Goal: Task Accomplishment & Management: Use online tool/utility

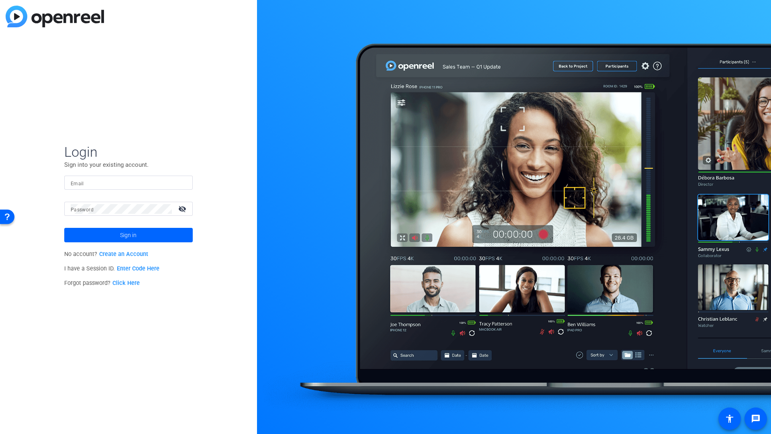
click at [110, 188] on div at bounding box center [129, 183] width 116 height 14
type input "[PERSON_NAME][EMAIL_ADDRESS][PERSON_NAME][DOMAIN_NAME]"
click at [129, 236] on span "Sign in" at bounding box center [128, 235] width 16 height 20
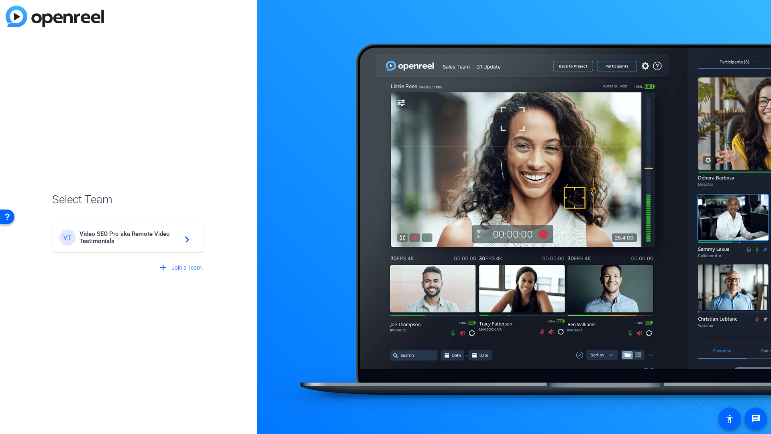
click at [93, 237] on span "Video SEO Pro aka Remote Video Testimonials" at bounding box center [130, 237] width 100 height 14
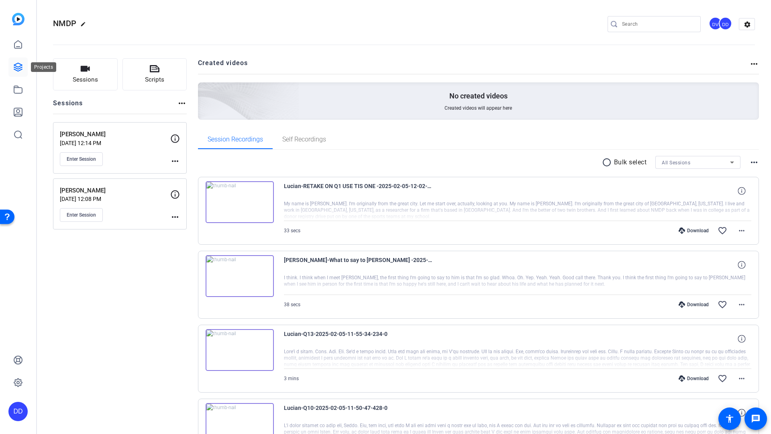
click at [16, 66] on icon at bounding box center [18, 67] width 8 height 8
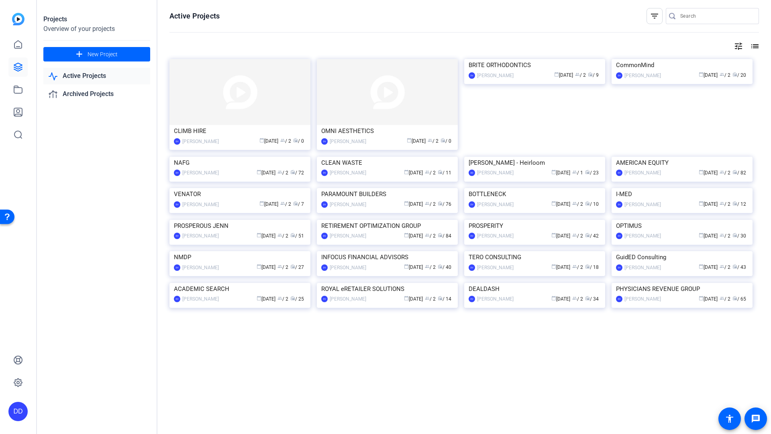
click at [689, 15] on input "Search" at bounding box center [716, 16] width 72 height 10
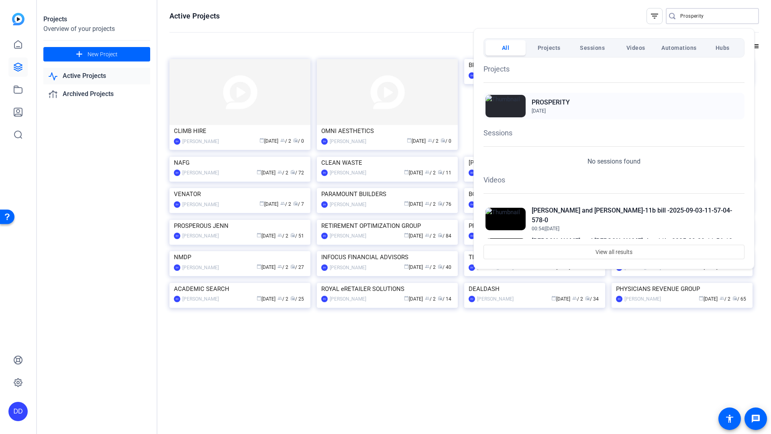
type input "Prosperity"
click at [543, 102] on h2 "PROSPERITY" at bounding box center [551, 103] width 38 height 10
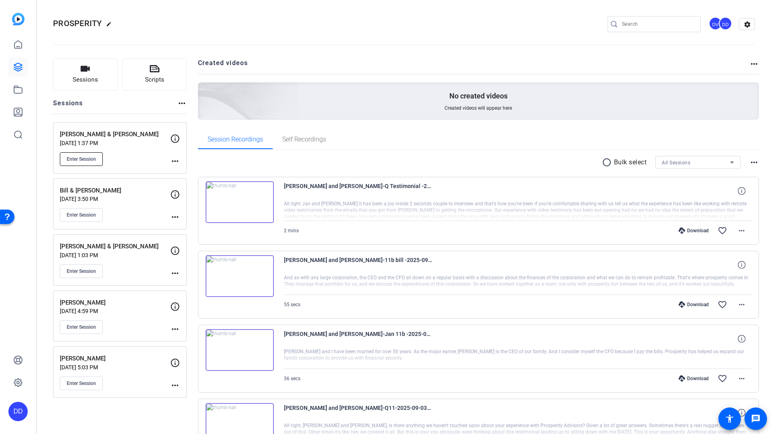
click at [85, 160] on span "Enter Session" at bounding box center [81, 159] width 29 height 6
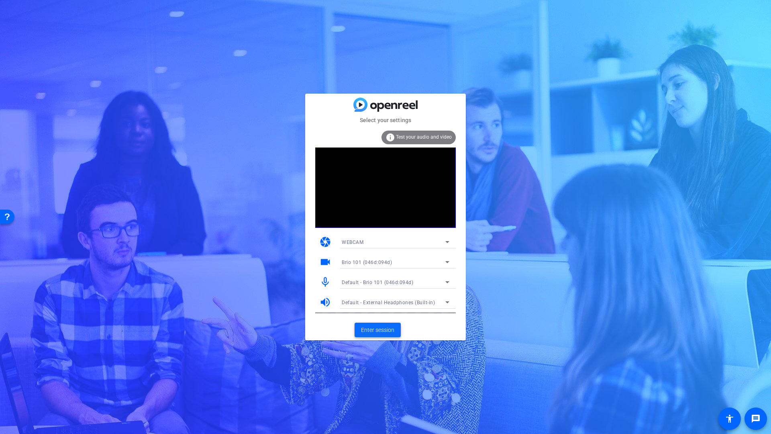
click at [387, 330] on span "Enter session" at bounding box center [377, 330] width 33 height 8
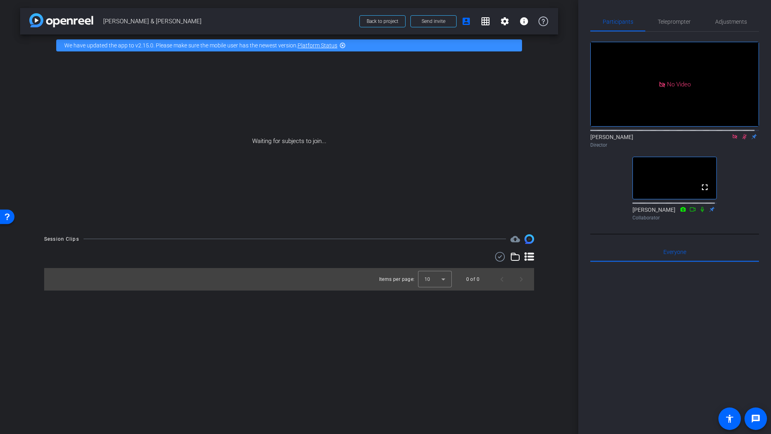
click at [741, 139] on icon at bounding box center [744, 137] width 6 height 6
click at [732, 139] on icon at bounding box center [735, 137] width 6 height 6
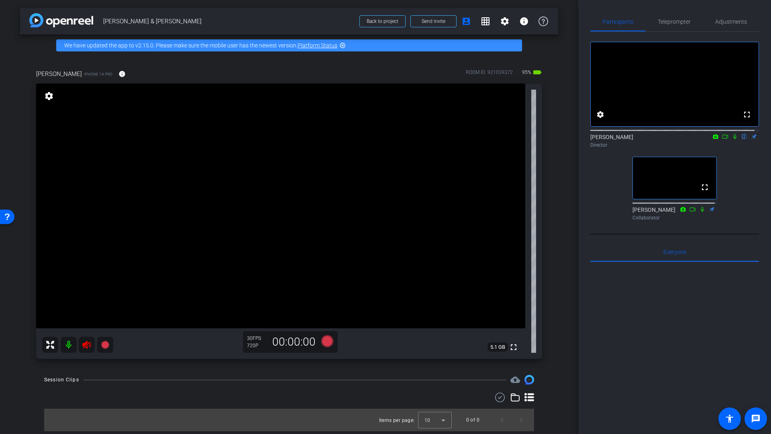
click at [87, 348] on icon at bounding box center [86, 345] width 8 height 8
click at [724, 22] on span "Adjustments" at bounding box center [731, 22] width 32 height 6
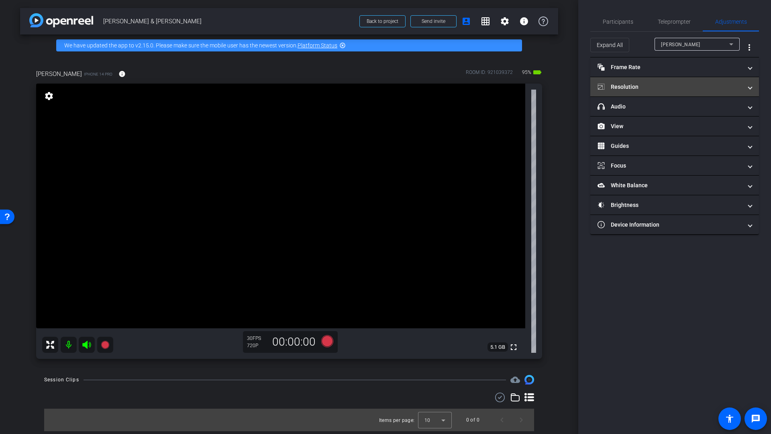
click at [628, 88] on mat-panel-title "Resolution" at bounding box center [670, 87] width 145 height 8
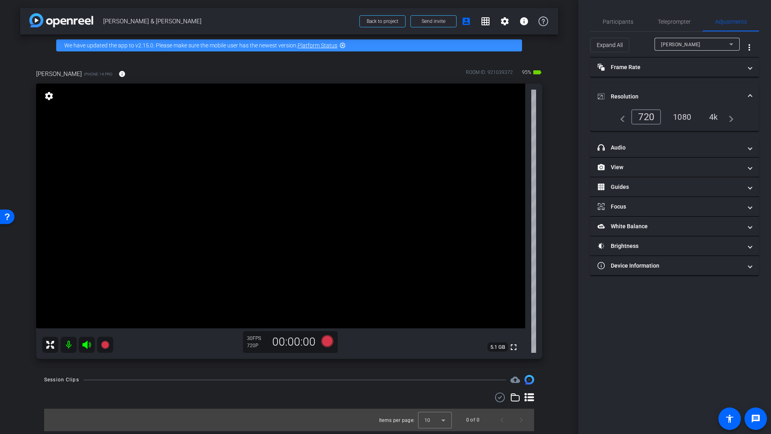
click at [714, 118] on div "4k" at bounding box center [713, 117] width 21 height 14
click at [118, 74] on mat-icon "info" at bounding box center [121, 73] width 7 height 7
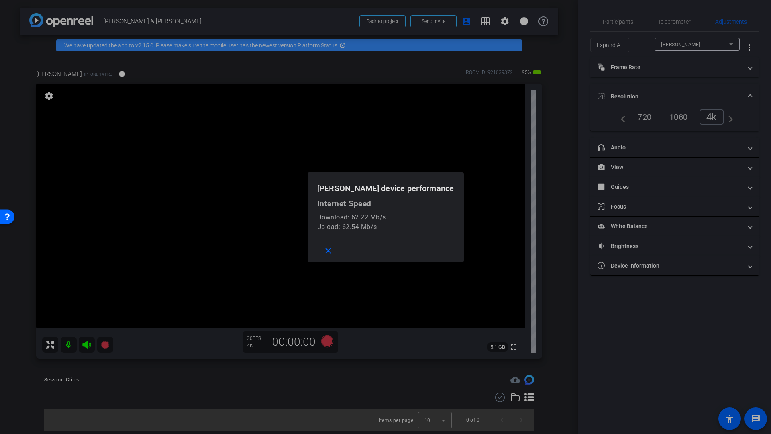
click at [558, 165] on div at bounding box center [385, 217] width 771 height 434
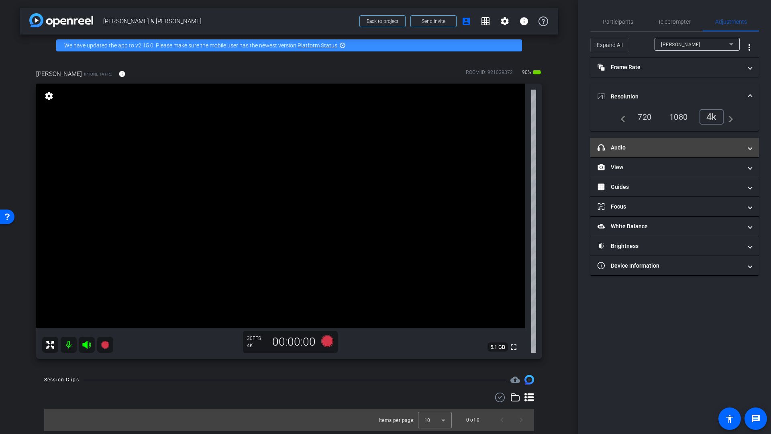
click at [628, 149] on mat-panel-title "headphone icon Audio" at bounding box center [670, 147] width 145 height 8
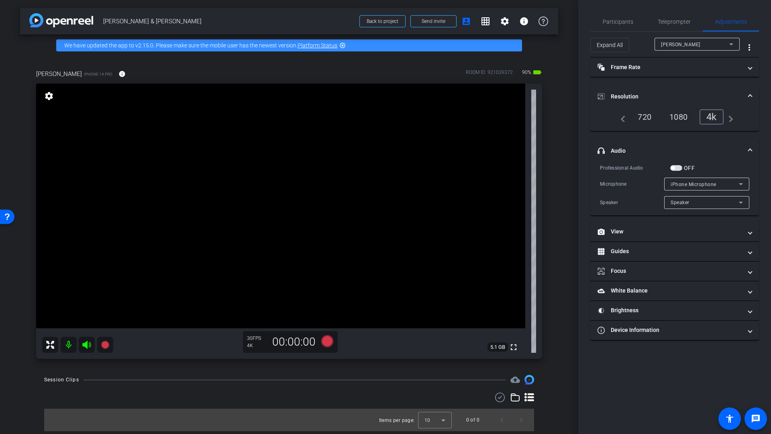
click at [676, 170] on span "button" at bounding box center [676, 168] width 12 height 6
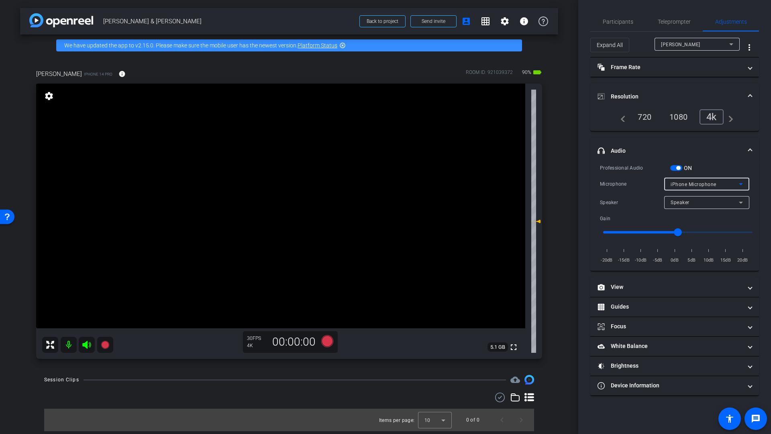
click at [696, 186] on span "iPhone Microphone" at bounding box center [694, 185] width 46 height 6
click at [701, 185] on div at bounding box center [385, 217] width 771 height 434
click at [680, 183] on span "iPhone Microphone" at bounding box center [694, 185] width 46 height 6
click at [692, 202] on span "iPhone Microphone" at bounding box center [694, 200] width 46 height 10
click at [720, 161] on mat-expansion-panel-header "headphone icon Audio" at bounding box center [674, 151] width 169 height 26
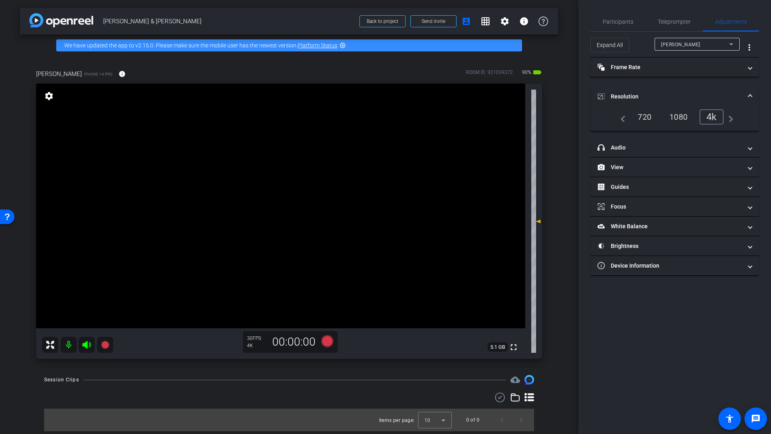
drag, startPoint x: 617, startPoint y: 145, endPoint x: 660, endPoint y: 171, distance: 49.5
click at [617, 145] on mat-panel-title "headphone icon Audio" at bounding box center [670, 147] width 145 height 8
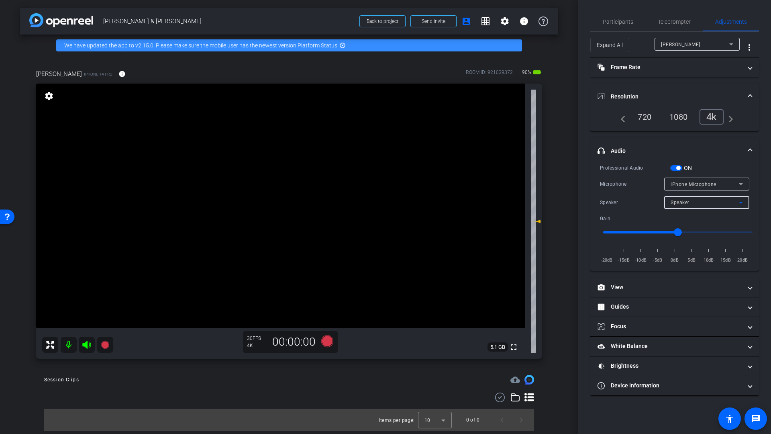
click at [701, 205] on div "Speaker" at bounding box center [705, 202] width 68 height 10
click at [691, 220] on mat-option "Speaker" at bounding box center [706, 218] width 85 height 13
click at [656, 164] on div "Professional Audio" at bounding box center [635, 168] width 70 height 8
click at [326, 341] on icon at bounding box center [327, 341] width 12 height 12
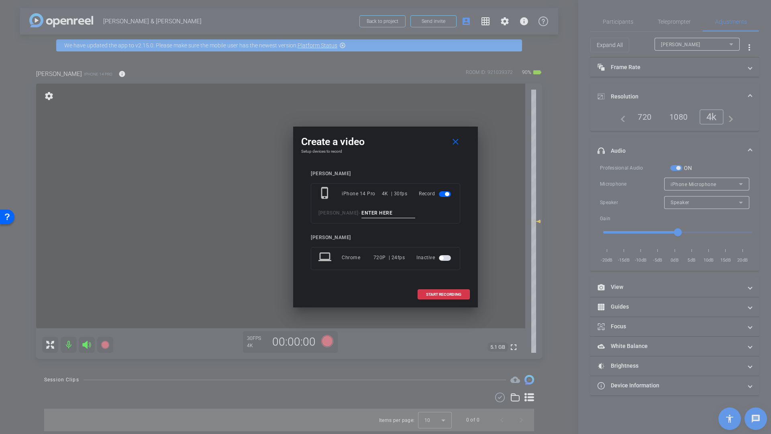
click at [364, 214] on input at bounding box center [389, 213] width 54 height 10
type input "Mic check"
click at [443, 292] on span "START RECORDING" at bounding box center [443, 294] width 35 height 4
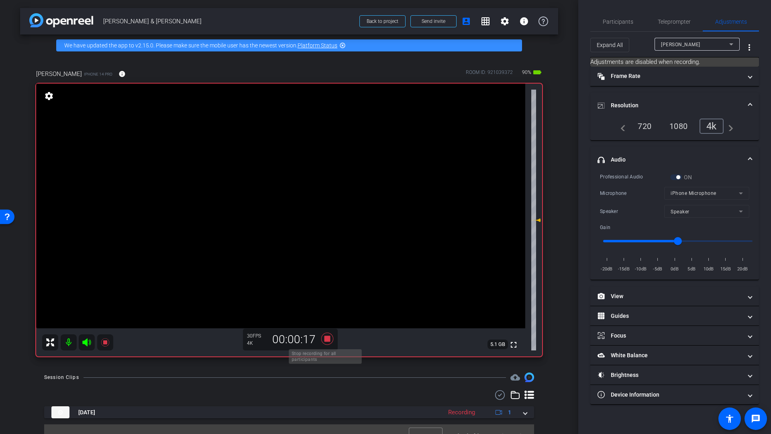
click at [326, 341] on icon at bounding box center [327, 339] width 12 height 12
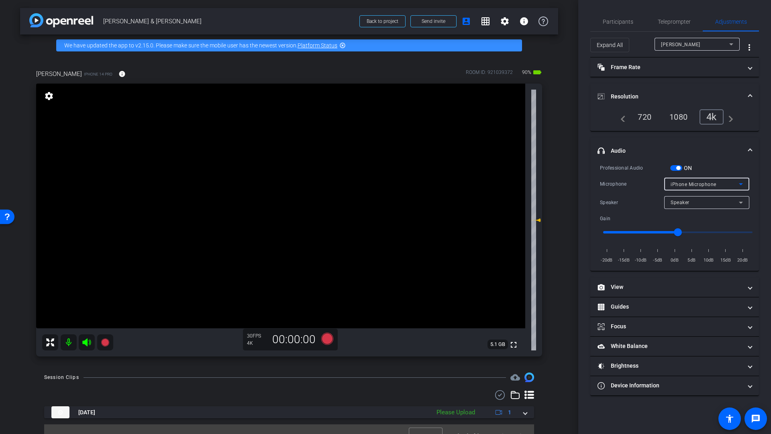
click at [686, 187] on div "iPhone Microphone" at bounding box center [705, 184] width 68 height 10
click at [686, 186] on div at bounding box center [385, 217] width 771 height 434
click at [680, 166] on button "ON" at bounding box center [676, 168] width 12 height 6
click at [680, 167] on span "button" at bounding box center [676, 168] width 12 height 6
click at [700, 183] on span "iPhone Microphone" at bounding box center [694, 185] width 46 height 6
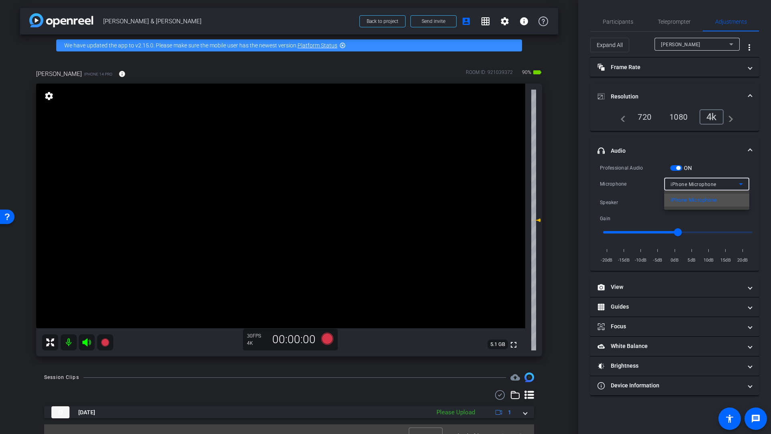
click at [701, 183] on div at bounding box center [385, 217] width 771 height 434
click at [691, 205] on div "Speaker" at bounding box center [705, 202] width 68 height 10
click at [689, 224] on mat-option "Speaker" at bounding box center [706, 218] width 85 height 13
click at [695, 169] on div "Professional Audio ON" at bounding box center [674, 167] width 149 height 8
click at [680, 167] on span "button" at bounding box center [678, 168] width 4 height 4
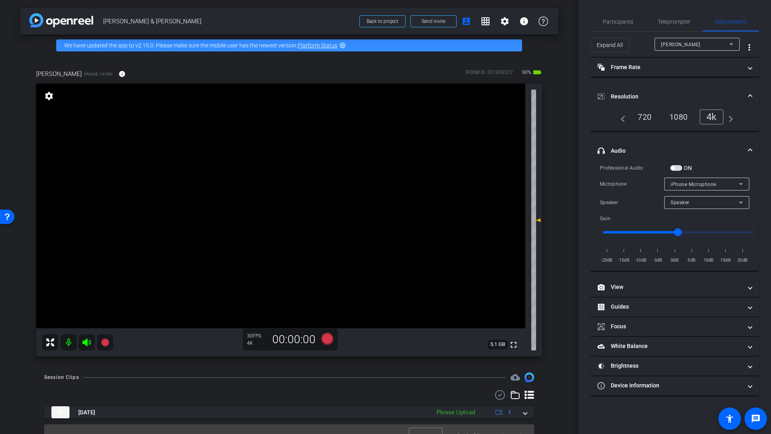
click at [680, 167] on span "button" at bounding box center [676, 168] width 12 height 6
click at [678, 167] on span "button" at bounding box center [678, 168] width 4 height 4
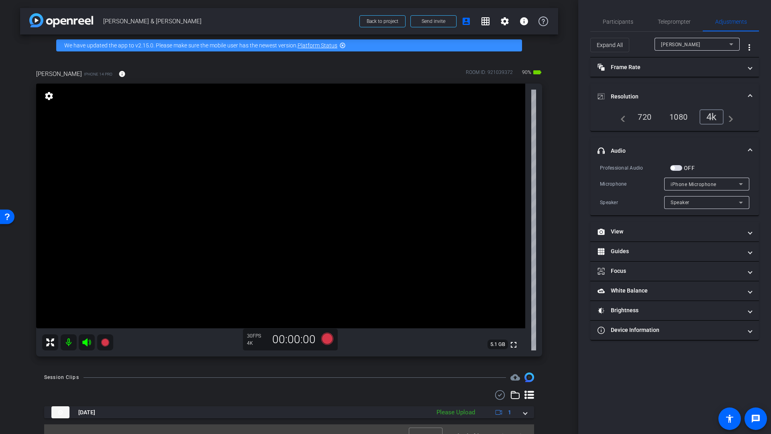
click at [678, 168] on span "button" at bounding box center [676, 168] width 12 height 6
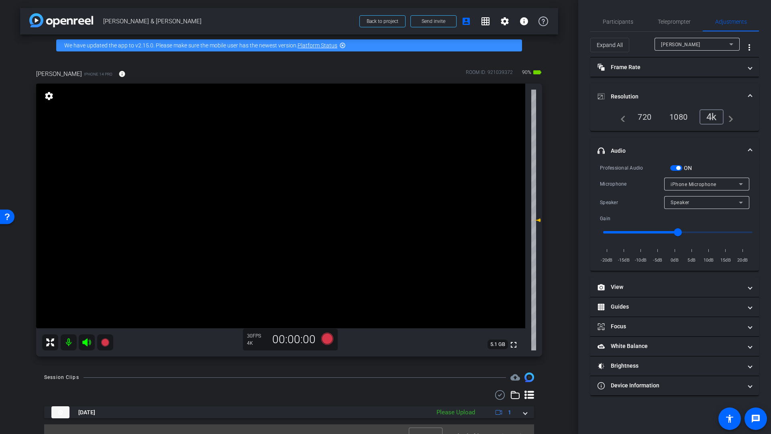
click at [742, 182] on icon at bounding box center [741, 184] width 10 height 10
click at [742, 182] on div at bounding box center [385, 217] width 771 height 434
click at [740, 203] on icon at bounding box center [741, 203] width 10 height 10
click at [740, 203] on div at bounding box center [385, 217] width 771 height 434
click at [719, 163] on mat-expansion-panel-header "headphone icon Audio" at bounding box center [674, 151] width 169 height 26
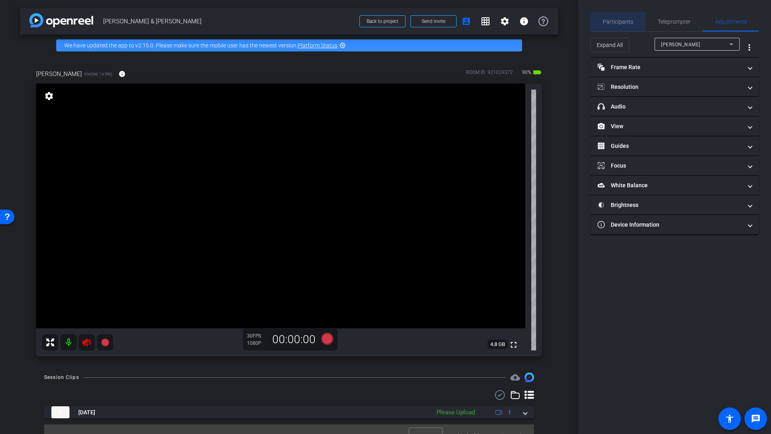
click at [617, 23] on span "Participants" at bounding box center [618, 22] width 31 height 6
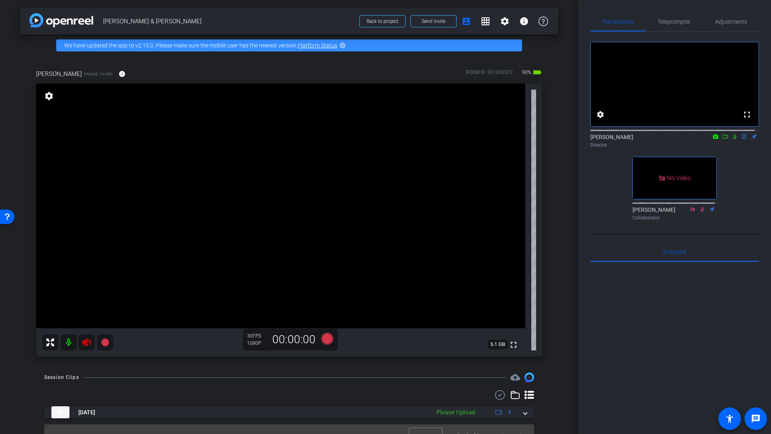
click at [87, 343] on icon at bounding box center [87, 342] width 10 height 10
click at [735, 24] on span "Adjustments" at bounding box center [731, 22] width 32 height 6
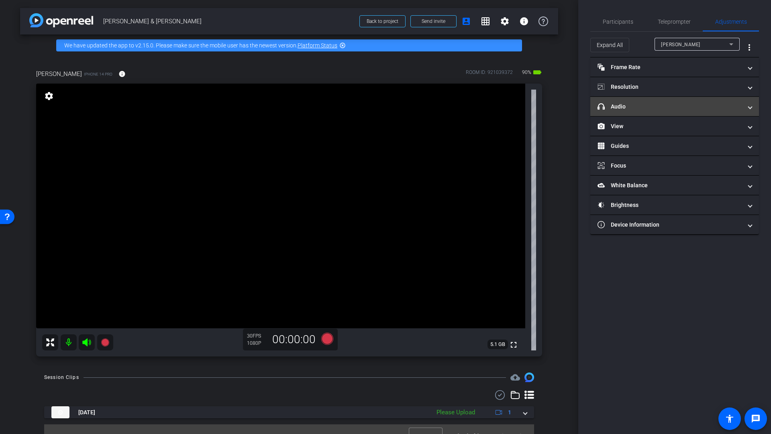
click at [638, 109] on mat-panel-title "headphone icon Audio" at bounding box center [670, 106] width 145 height 8
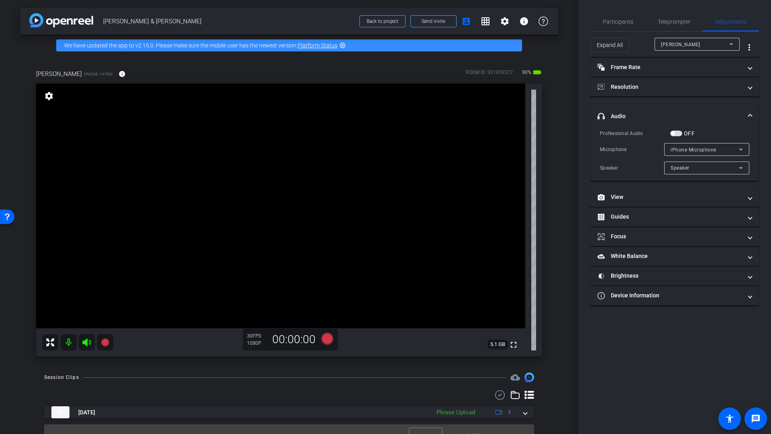
click at [676, 133] on span "button" at bounding box center [676, 134] width 12 height 6
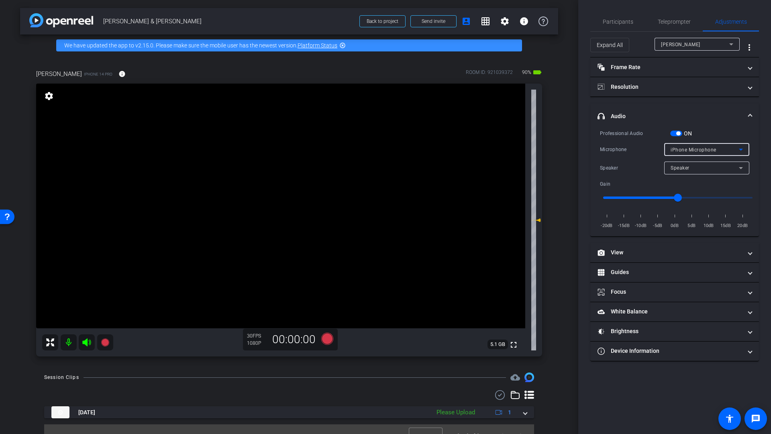
click at [694, 149] on span "iPhone Microphone" at bounding box center [694, 150] width 46 height 6
click at [694, 149] on div at bounding box center [385, 217] width 771 height 434
click at [694, 149] on span "iPhone Microphone" at bounding box center [694, 150] width 46 height 6
click at [695, 165] on span "iPhone Microphone" at bounding box center [694, 166] width 46 height 10
click at [698, 170] on div "Speaker" at bounding box center [705, 168] width 68 height 10
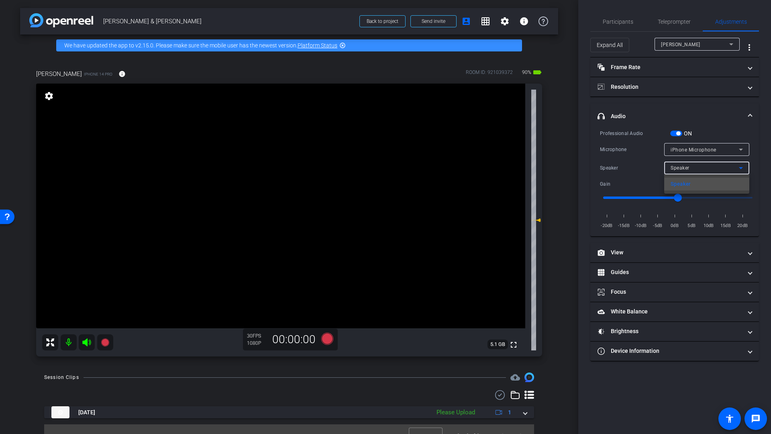
click at [704, 151] on div at bounding box center [385, 217] width 771 height 434
click at [712, 135] on div "Professional Audio ON" at bounding box center [674, 133] width 149 height 8
click at [324, 338] on icon at bounding box center [327, 339] width 12 height 12
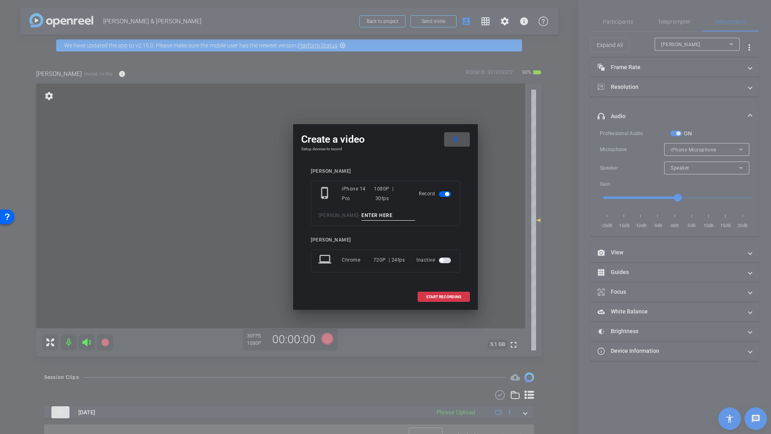
click at [363, 213] on input at bounding box center [389, 215] width 54 height 10
type input "Mic check 2"
drag, startPoint x: 433, startPoint y: 298, endPoint x: 449, endPoint y: 303, distance: 16.4
click at [434, 298] on span "START RECORDING" at bounding box center [443, 297] width 35 height 4
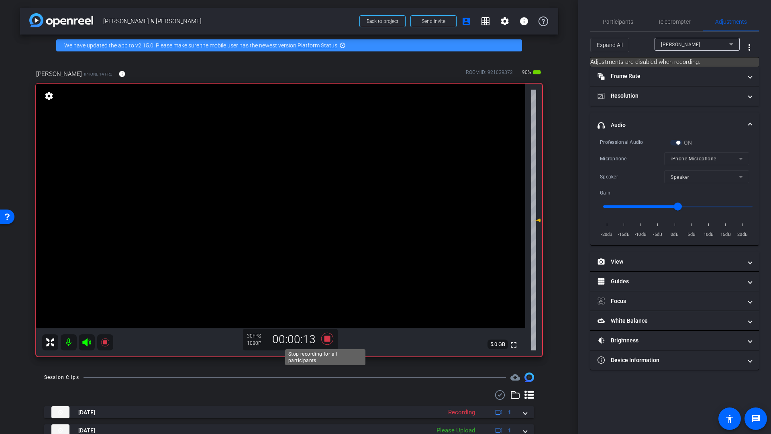
click at [327, 337] on icon at bounding box center [327, 339] width 12 height 12
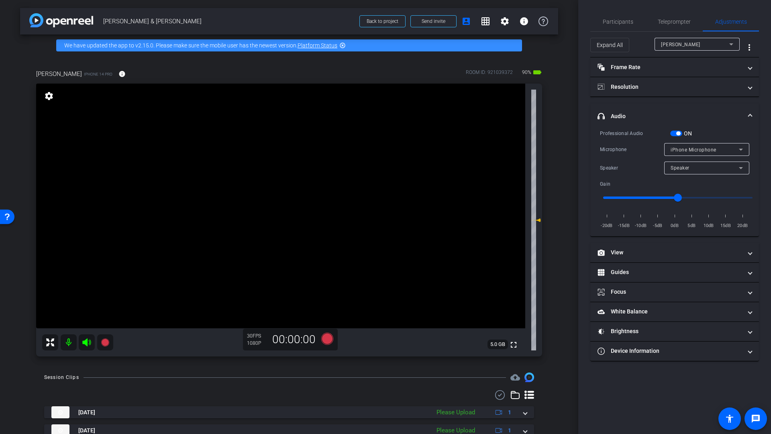
click at [679, 132] on span "button" at bounding box center [678, 133] width 4 height 4
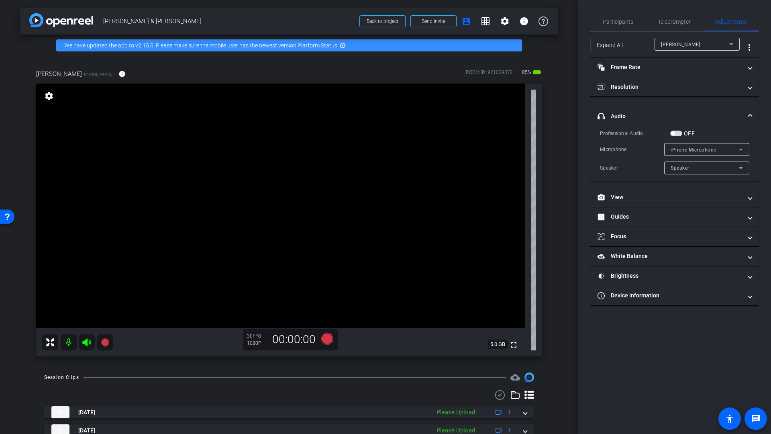
click at [674, 134] on span "button" at bounding box center [673, 133] width 4 height 4
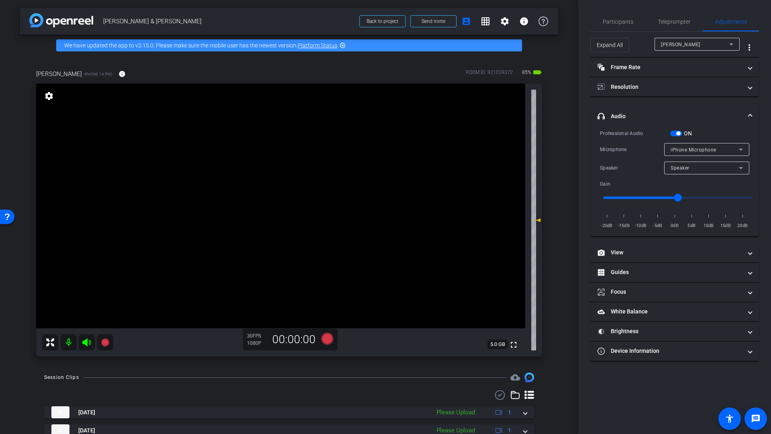
click at [698, 152] on span "iPhone Microphone" at bounding box center [694, 150] width 46 height 6
click at [699, 151] on div at bounding box center [385, 217] width 771 height 434
click at [699, 151] on span "iPhone Microphone" at bounding box center [694, 150] width 46 height 6
click at [699, 168] on span "iPhone Microphone" at bounding box center [694, 166] width 46 height 10
click at [697, 170] on div "Speaker" at bounding box center [705, 168] width 68 height 10
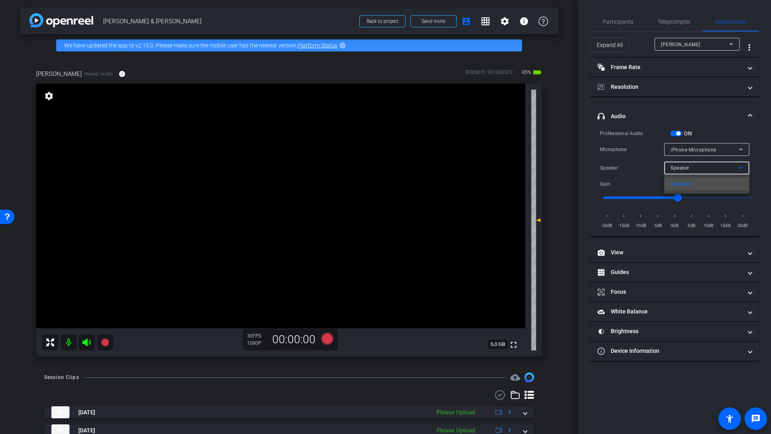
click at [697, 170] on div at bounding box center [385, 217] width 771 height 434
click at [695, 152] on span "iPhone Microphone" at bounding box center [694, 150] width 46 height 6
click at [707, 129] on div at bounding box center [385, 217] width 771 height 434
click at [323, 339] on icon at bounding box center [327, 339] width 12 height 12
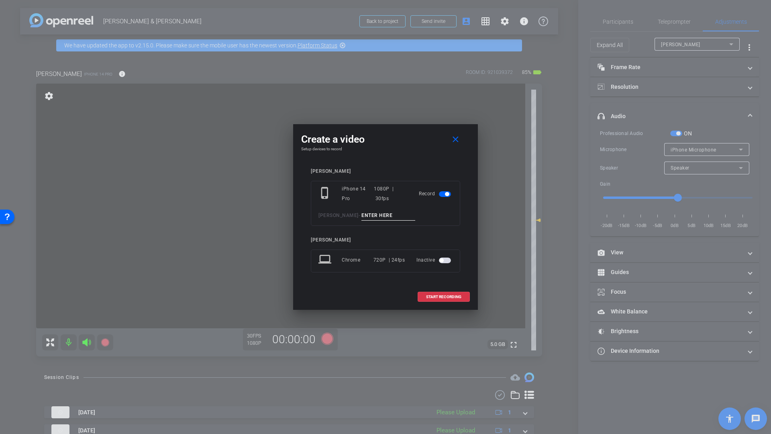
click at [364, 216] on input at bounding box center [389, 215] width 54 height 10
type input "Mic check 3"
click at [441, 301] on span at bounding box center [443, 296] width 51 height 19
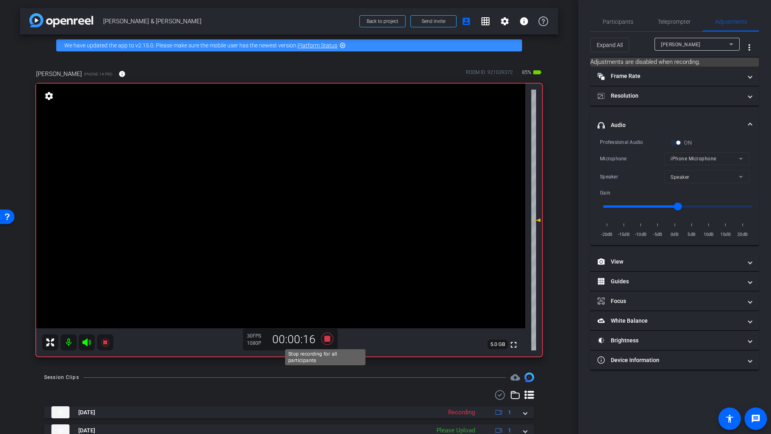
click at [327, 336] on icon at bounding box center [327, 339] width 12 height 12
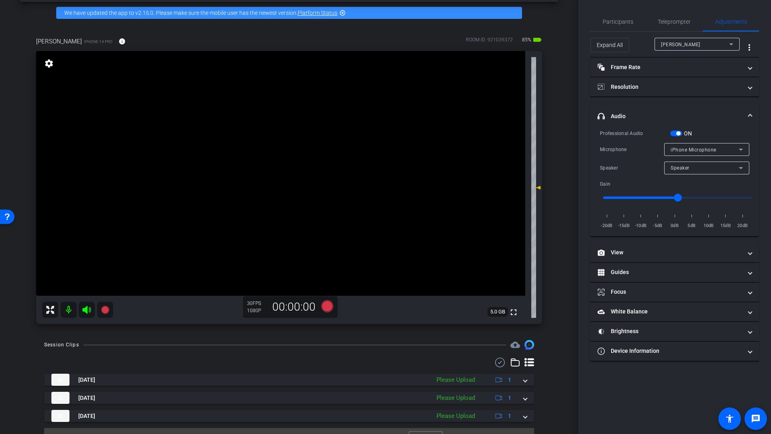
scroll to position [49, 0]
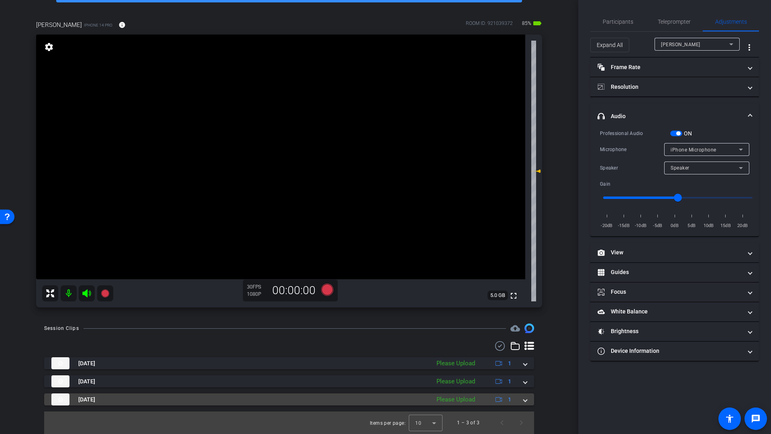
click at [523, 402] on mat-expansion-panel-header "Sep 19, 2025 Please Upload 1" at bounding box center [289, 399] width 490 height 12
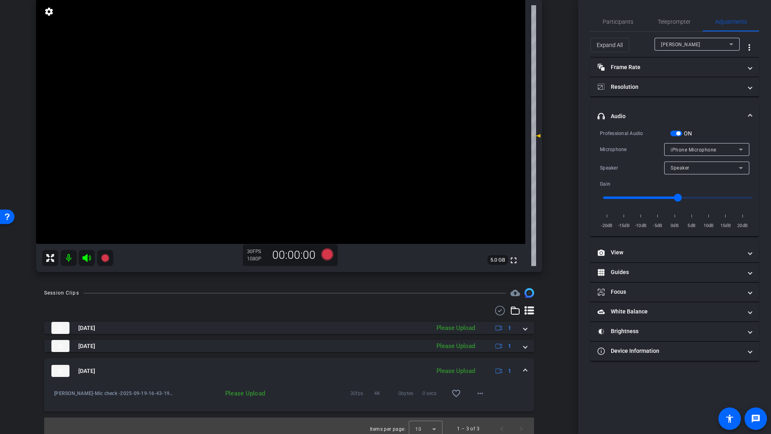
scroll to position [90, 0]
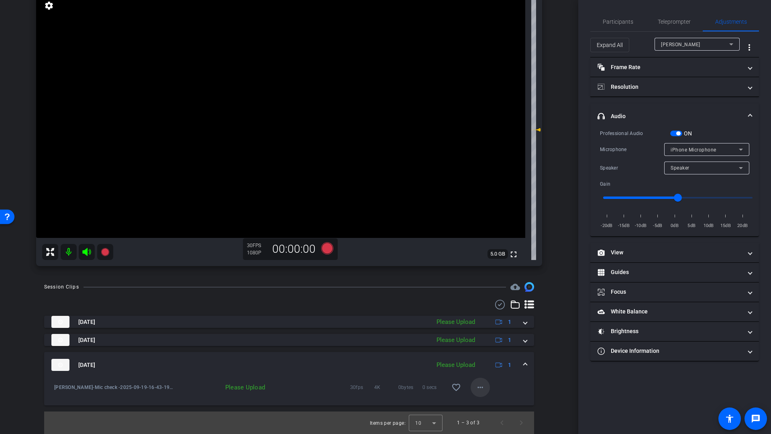
click at [476, 387] on mat-icon "more_horiz" at bounding box center [481, 387] width 10 height 10
click at [485, 404] on span "Upload" at bounding box center [489, 404] width 32 height 10
click at [86, 257] on mat-icon at bounding box center [87, 252] width 16 height 16
click at [70, 254] on mat-icon at bounding box center [69, 252] width 16 height 16
click at [613, 20] on span "Participants" at bounding box center [618, 22] width 31 height 6
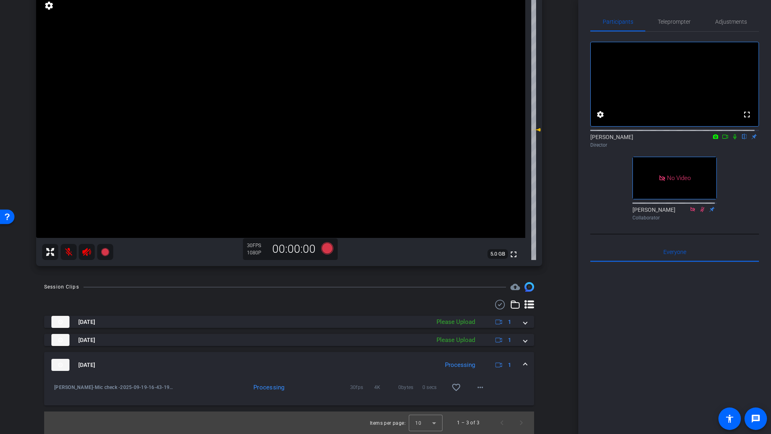
click at [732, 139] on icon at bounding box center [735, 137] width 6 height 6
click at [722, 139] on icon at bounding box center [725, 137] width 6 height 6
click at [53, 389] on mat-icon "play_circle_outline" at bounding box center [54, 387] width 8 height 8
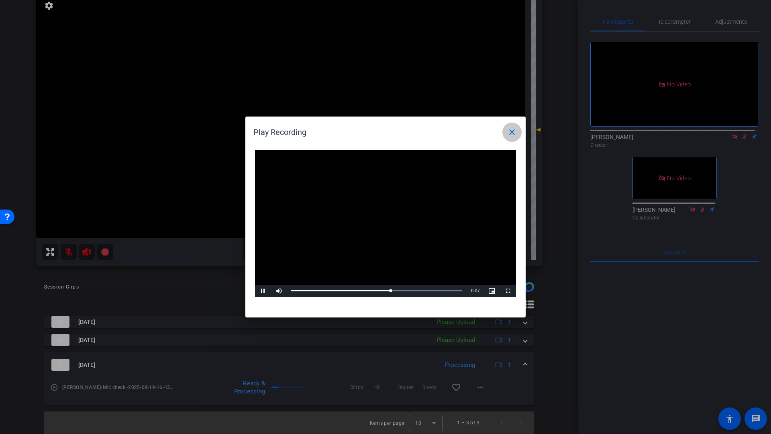
drag, startPoint x: 511, startPoint y: 134, endPoint x: 531, endPoint y: 148, distance: 24.6
click at [511, 134] on mat-icon "close" at bounding box center [512, 132] width 10 height 10
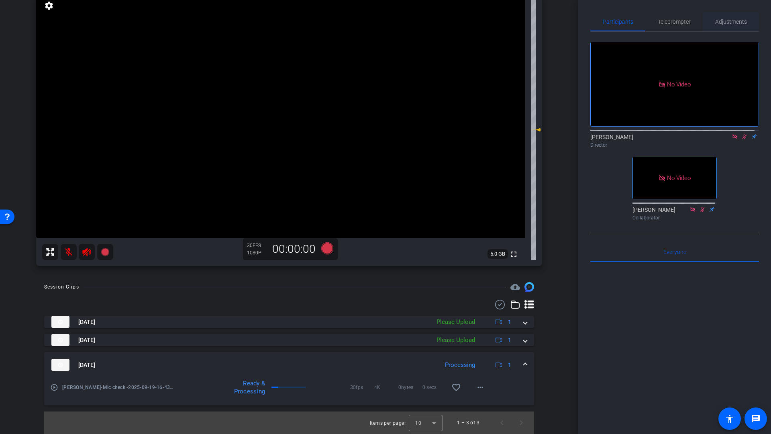
click at [723, 22] on span "Adjustments" at bounding box center [731, 22] width 32 height 6
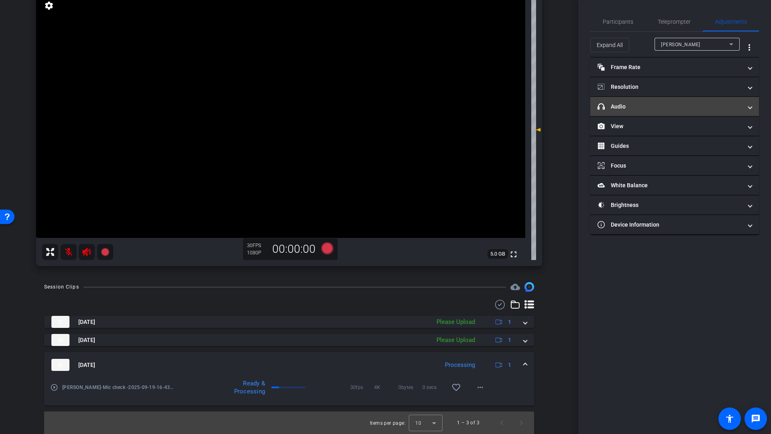
click at [631, 106] on mat-panel-title "headphone icon Audio" at bounding box center [670, 106] width 145 height 8
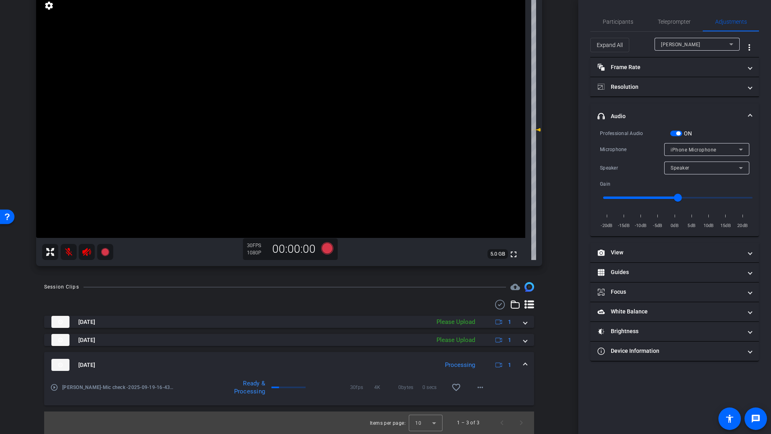
click at [680, 135] on span "button" at bounding box center [676, 134] width 12 height 6
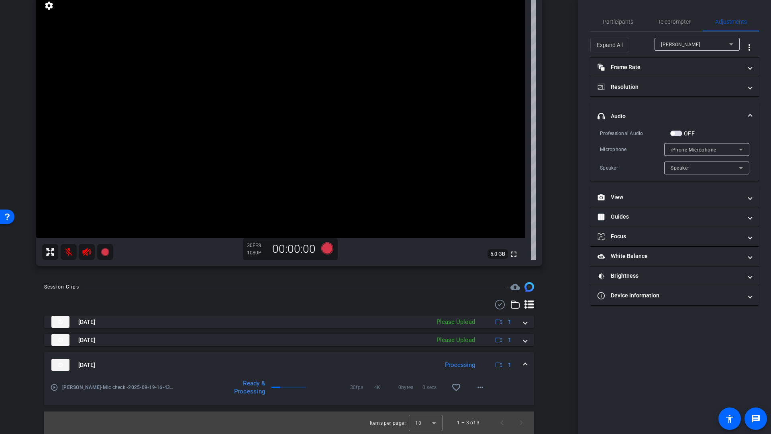
drag, startPoint x: 608, startPoint y: 24, endPoint x: 629, endPoint y: 34, distance: 23.2
click at [609, 25] on span "Participants" at bounding box center [618, 22] width 31 height 6
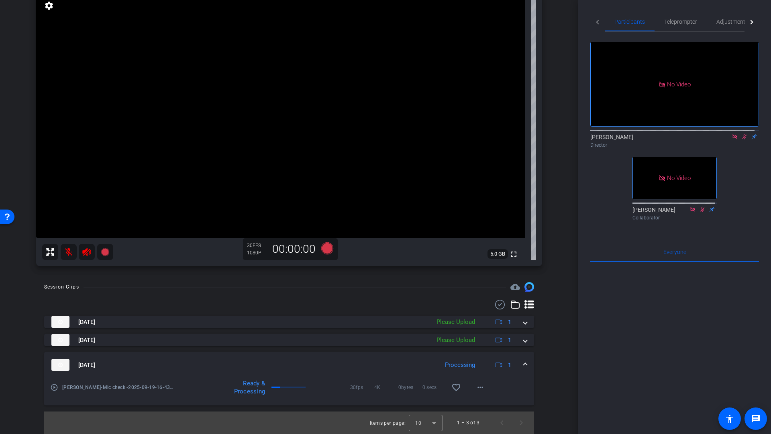
click at [741, 134] on icon at bounding box center [744, 137] width 6 height 6
click at [86, 254] on icon at bounding box center [86, 252] width 8 height 8
click at [70, 254] on mat-icon at bounding box center [69, 252] width 16 height 16
click at [328, 249] on icon at bounding box center [327, 248] width 12 height 12
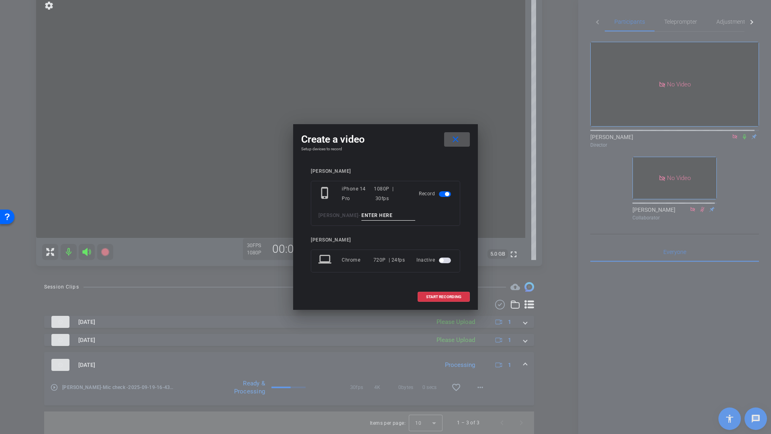
click at [364, 219] on input at bounding box center [389, 215] width 54 height 10
type input "Mic Check 4 no pro audio"
click at [447, 296] on span "START RECORDING" at bounding box center [443, 297] width 35 height 4
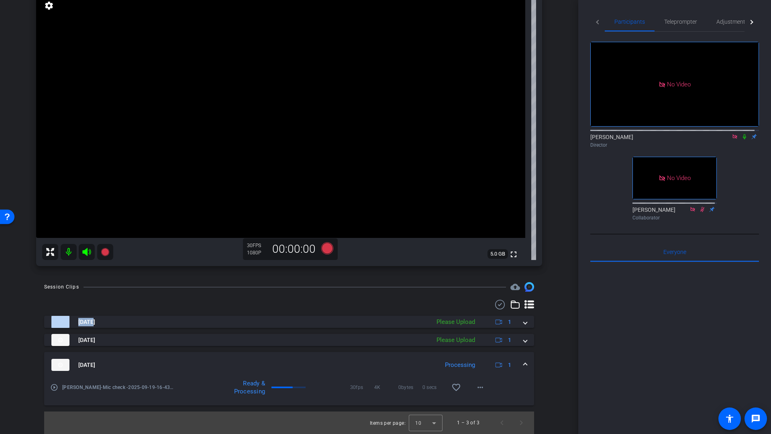
click at [447, 296] on div "Session Clips cloud_upload Sep 19, 2025 Please Upload 1 Sep 19, 2025 Please Upl…" at bounding box center [289, 358] width 538 height 152
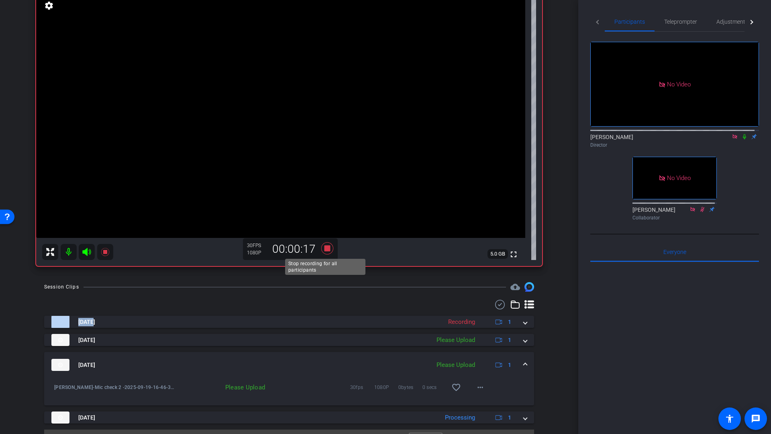
click at [325, 249] on icon at bounding box center [327, 248] width 12 height 12
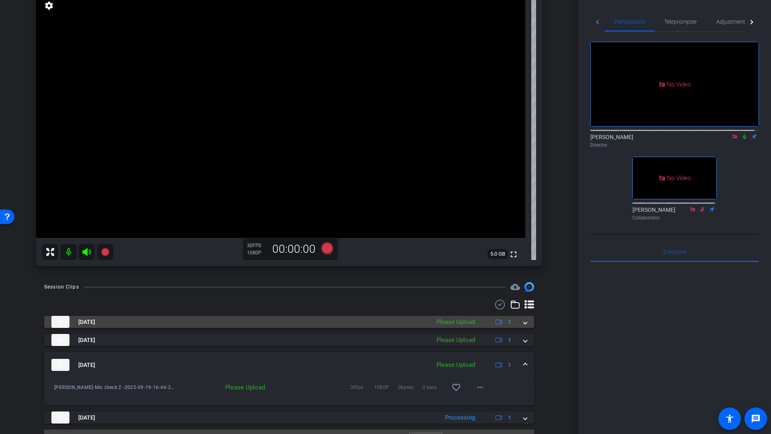
click at [524, 323] on span at bounding box center [525, 322] width 3 height 8
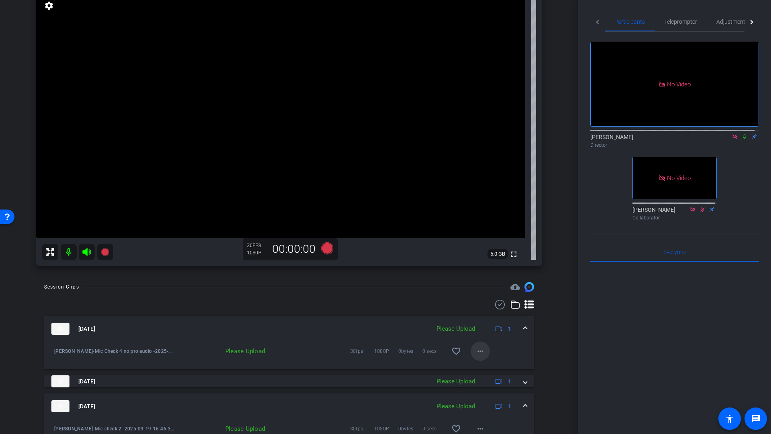
click at [477, 352] on mat-icon "more_horiz" at bounding box center [481, 351] width 10 height 10
click at [480, 370] on span "Upload" at bounding box center [489, 368] width 32 height 10
click at [740, 133] on mat-icon at bounding box center [745, 136] width 10 height 7
click at [67, 255] on mat-icon at bounding box center [69, 252] width 16 height 16
click at [86, 252] on icon at bounding box center [86, 252] width 8 height 8
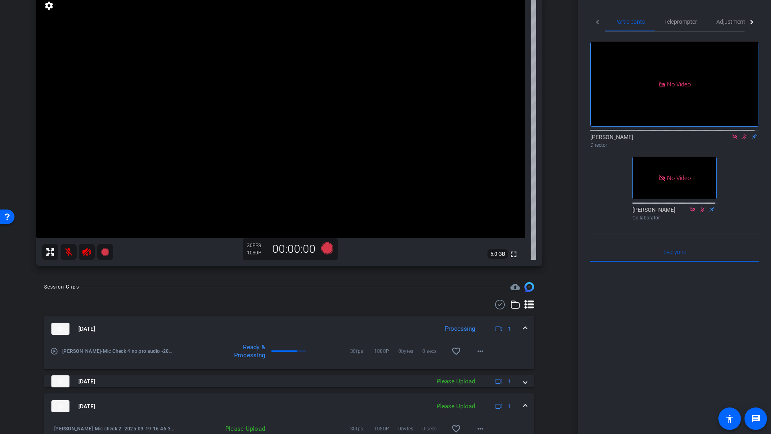
click at [56, 353] on mat-icon "play_circle_outline" at bounding box center [54, 351] width 8 height 8
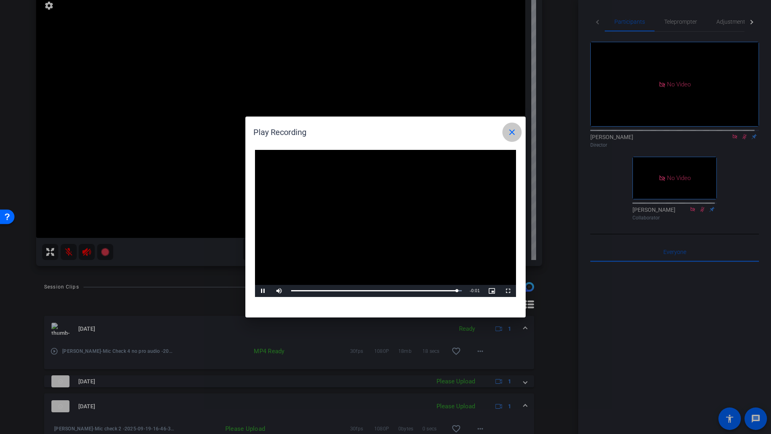
click at [513, 132] on mat-icon "close" at bounding box center [512, 132] width 10 height 10
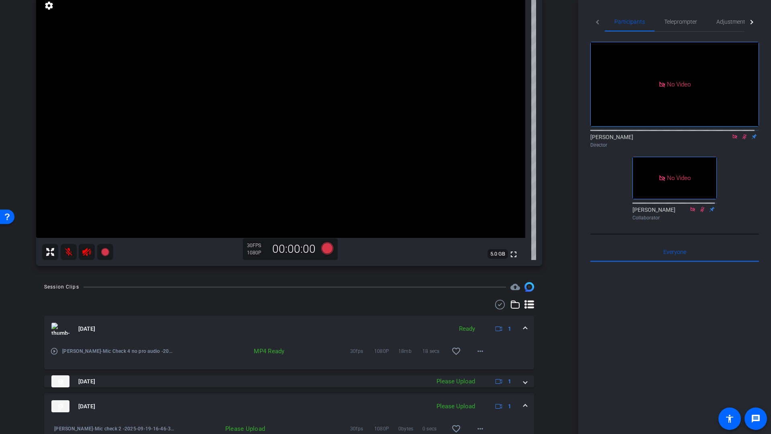
click at [68, 252] on mat-icon at bounding box center [69, 252] width 16 height 16
click at [87, 251] on icon at bounding box center [86, 252] width 8 height 8
click at [742, 134] on icon at bounding box center [744, 137] width 6 height 6
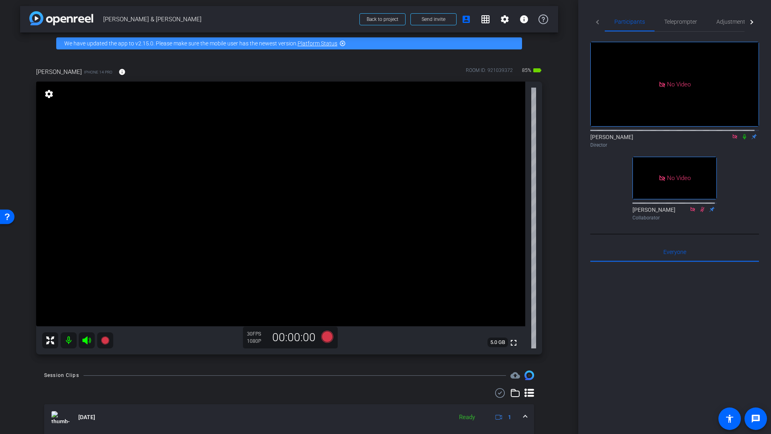
scroll to position [2, 0]
click at [725, 26] on span "Adjustments" at bounding box center [733, 21] width 32 height 19
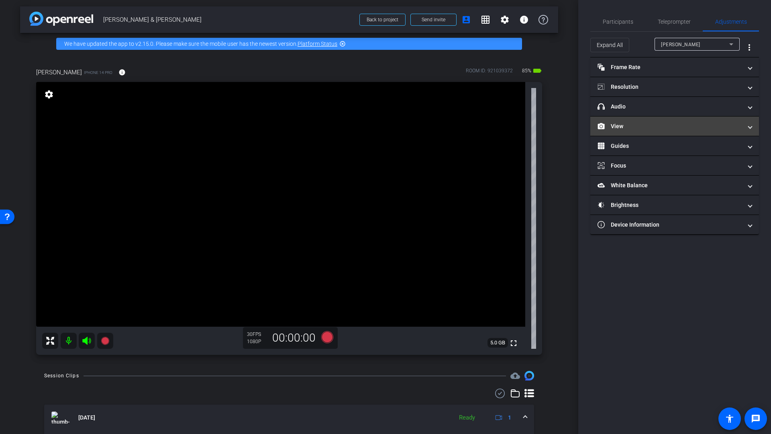
click at [634, 132] on mat-expansion-panel-header "View" at bounding box center [674, 125] width 169 height 19
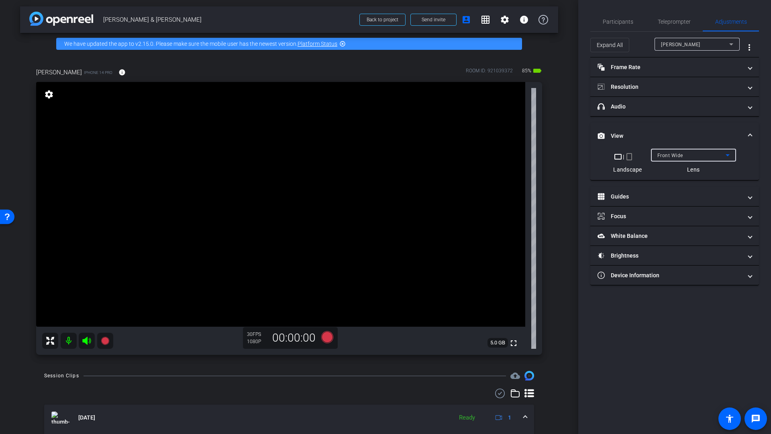
click at [681, 159] on div "Front Wide" at bounding box center [692, 155] width 68 height 10
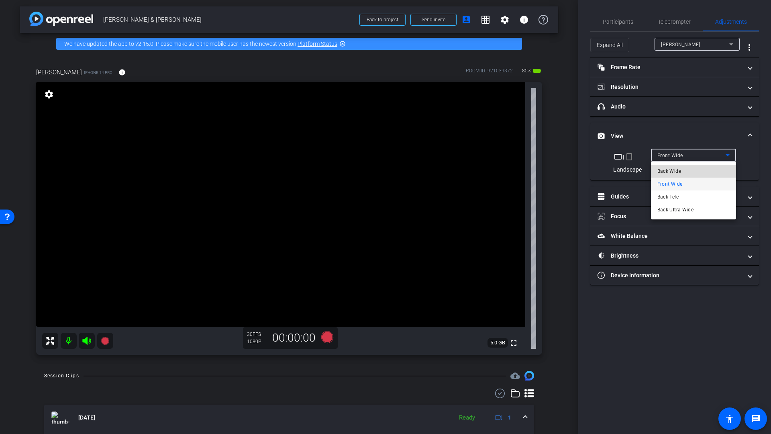
click at [676, 172] on span "Back Wide" at bounding box center [670, 171] width 24 height 10
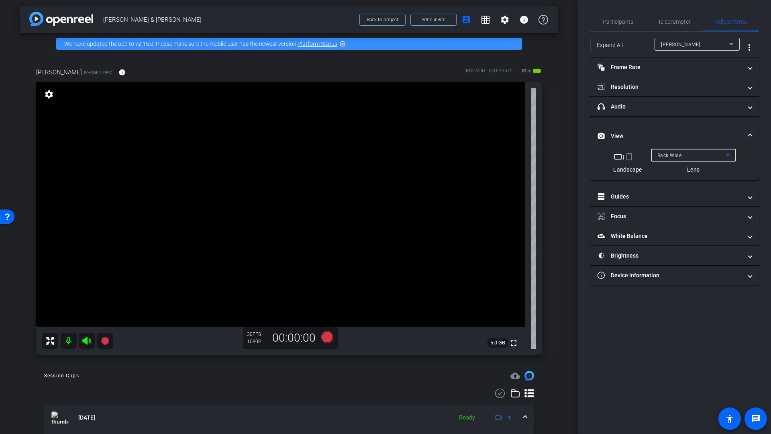
click at [672, 153] on span "Back Wide" at bounding box center [670, 156] width 25 height 6
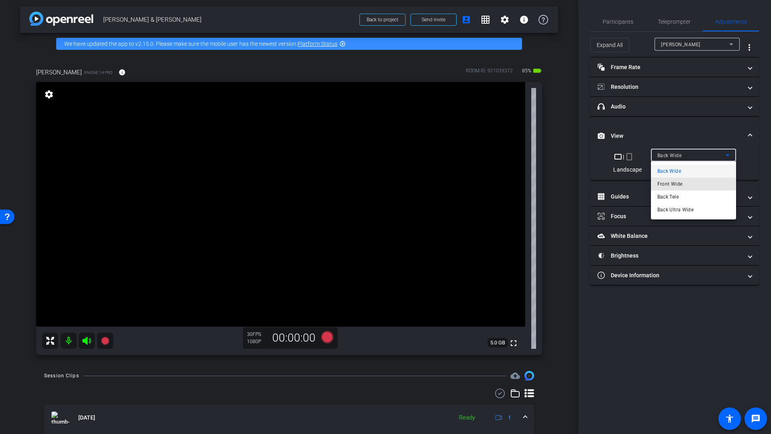
click at [676, 184] on span "Front Wide" at bounding box center [670, 184] width 25 height 10
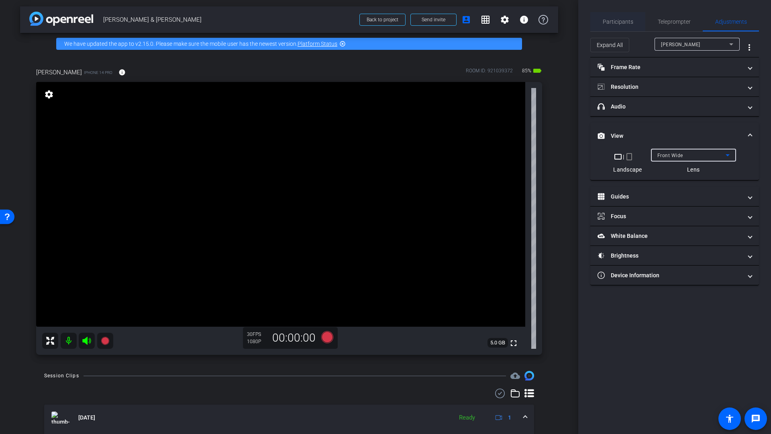
click at [623, 22] on span "Participants" at bounding box center [618, 22] width 31 height 6
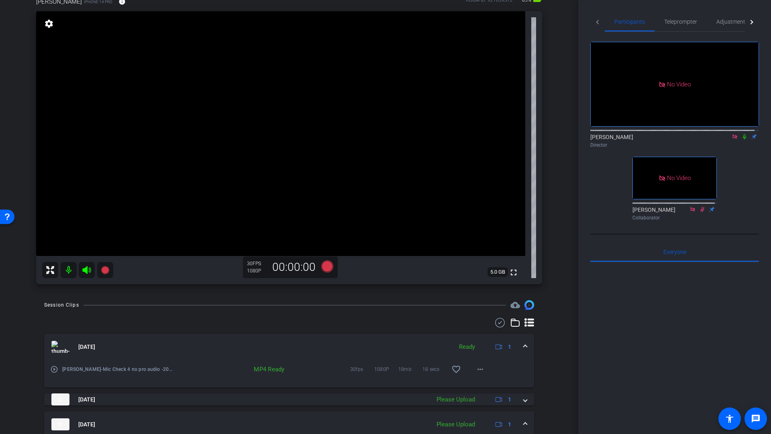
scroll to position [64, 0]
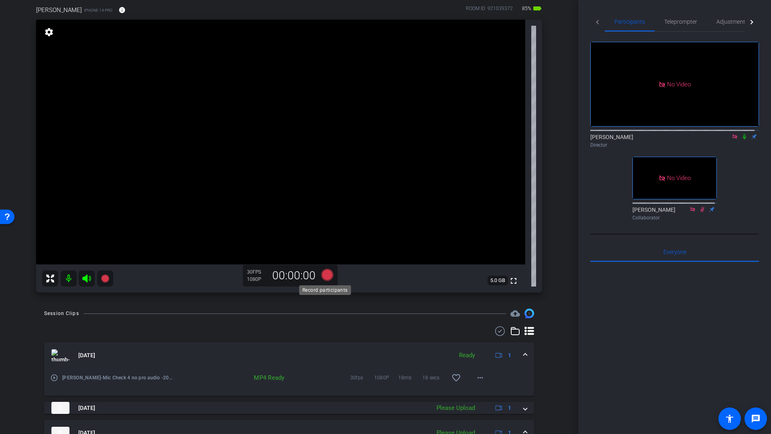
click at [325, 277] on icon at bounding box center [327, 275] width 12 height 12
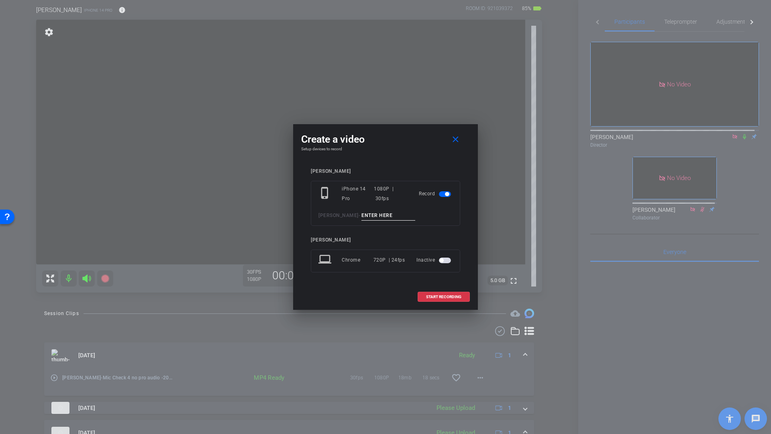
click at [376, 216] on input at bounding box center [389, 215] width 54 height 10
type input "Q1"
click at [439, 295] on span "START RECORDING" at bounding box center [443, 297] width 35 height 4
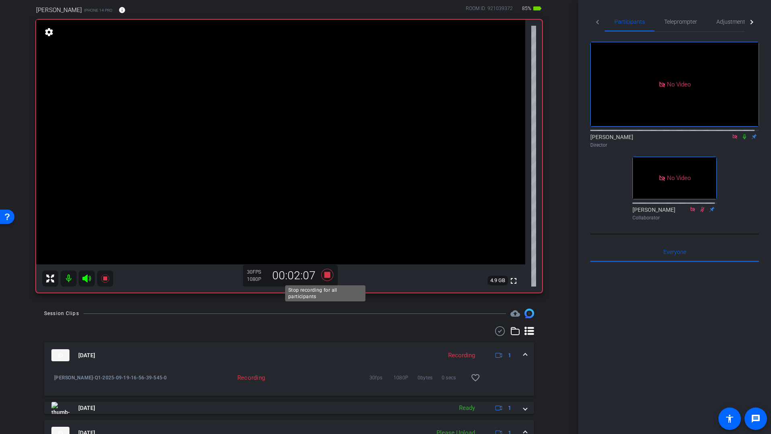
click at [325, 274] on icon at bounding box center [327, 275] width 12 height 12
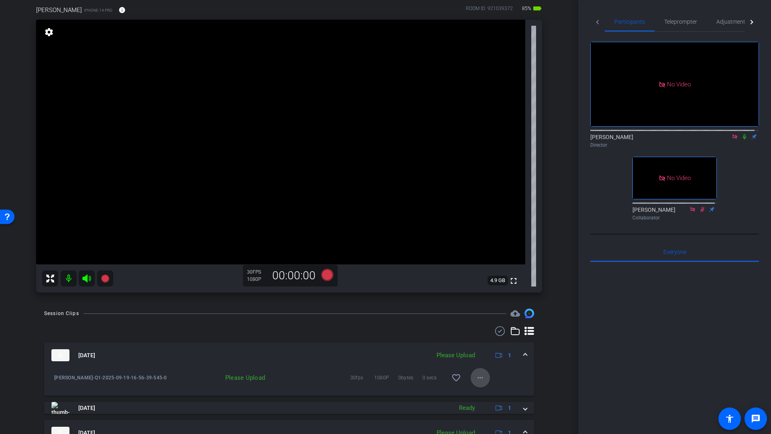
click at [476, 380] on mat-icon "more_horiz" at bounding box center [481, 378] width 10 height 10
click at [480, 396] on span "Upload" at bounding box center [489, 395] width 32 height 10
click at [325, 274] on icon at bounding box center [327, 275] width 12 height 12
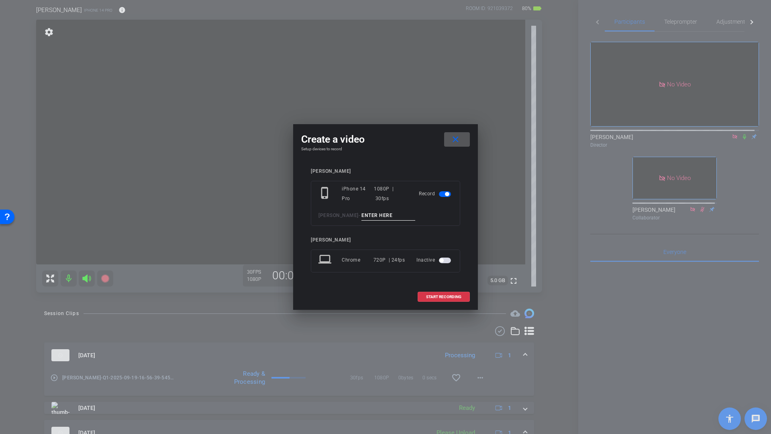
click at [362, 214] on input at bounding box center [389, 215] width 54 height 10
type input "Q1"
click at [438, 295] on span "START RECORDING" at bounding box center [443, 297] width 35 height 4
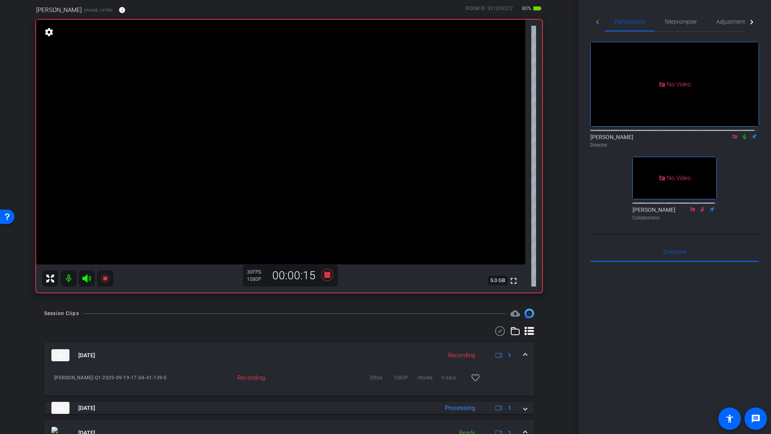
click at [741, 134] on icon at bounding box center [744, 137] width 6 height 6
click at [326, 275] on icon at bounding box center [327, 275] width 12 height 12
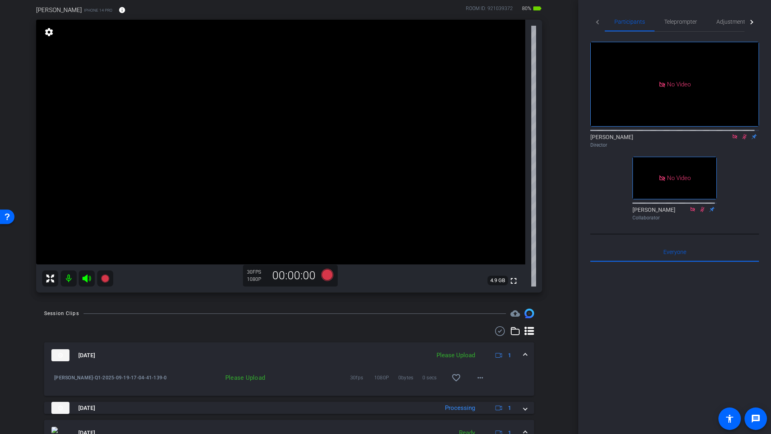
click at [742, 134] on icon at bounding box center [744, 137] width 6 height 6
click at [476, 381] on mat-icon "more_horiz" at bounding box center [481, 378] width 10 height 10
click at [481, 394] on span "Upload" at bounding box center [489, 395] width 32 height 10
click at [325, 274] on icon at bounding box center [327, 275] width 12 height 12
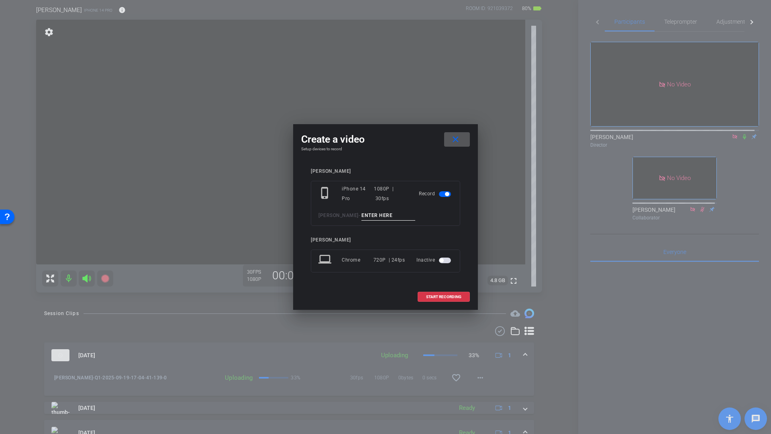
click at [371, 214] on input at bounding box center [389, 215] width 54 height 10
type input "Q3"
click at [458, 300] on span at bounding box center [443, 296] width 51 height 19
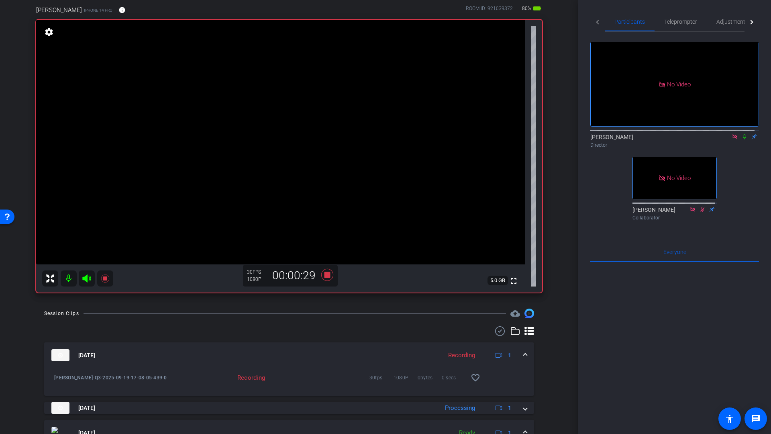
click at [742, 134] on icon at bounding box center [744, 137] width 6 height 6
click at [741, 134] on icon at bounding box center [744, 137] width 6 height 6
click at [325, 275] on icon at bounding box center [327, 275] width 12 height 12
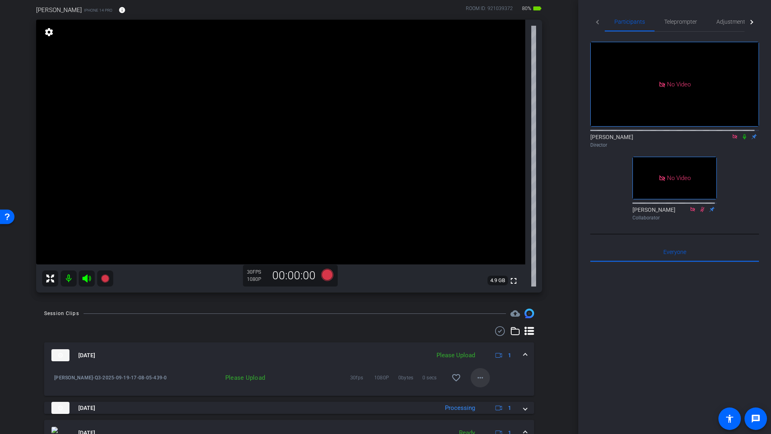
click at [476, 377] on mat-icon "more_horiz" at bounding box center [481, 378] width 10 height 10
click at [481, 395] on span "Upload" at bounding box center [489, 395] width 32 height 10
click at [326, 275] on icon at bounding box center [327, 275] width 12 height 12
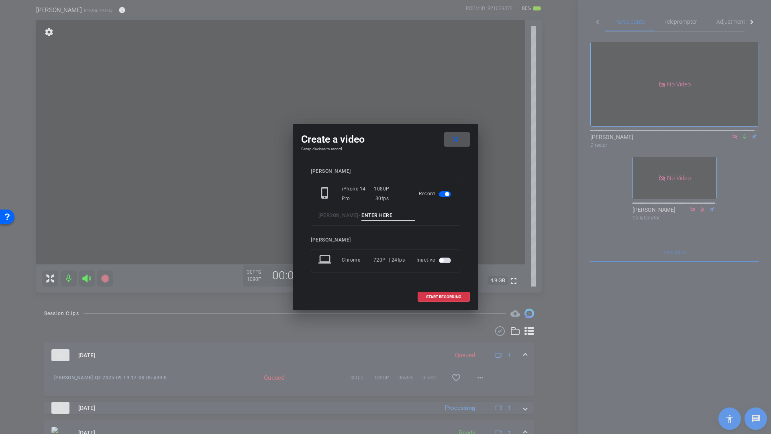
click at [362, 218] on input at bounding box center [389, 215] width 54 height 10
type input "Q4"
click at [454, 301] on span at bounding box center [443, 296] width 51 height 19
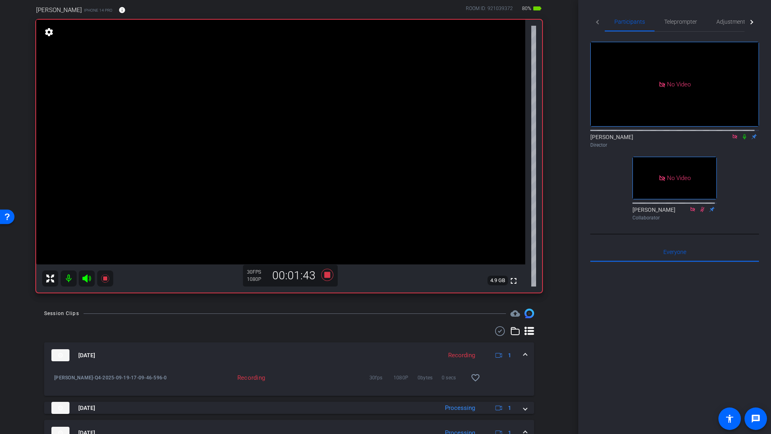
click at [741, 134] on icon at bounding box center [744, 137] width 6 height 6
click at [325, 275] on icon at bounding box center [327, 275] width 12 height 12
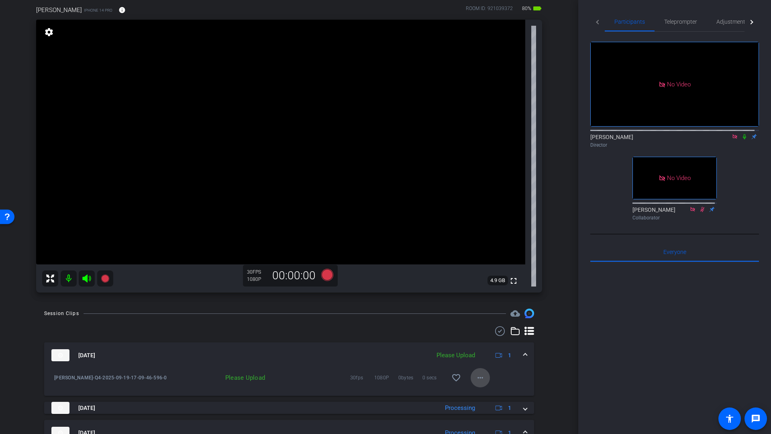
click at [476, 380] on mat-icon "more_horiz" at bounding box center [481, 378] width 10 height 10
click at [485, 394] on span "Upload" at bounding box center [489, 395] width 32 height 10
click at [325, 275] on icon at bounding box center [327, 275] width 12 height 12
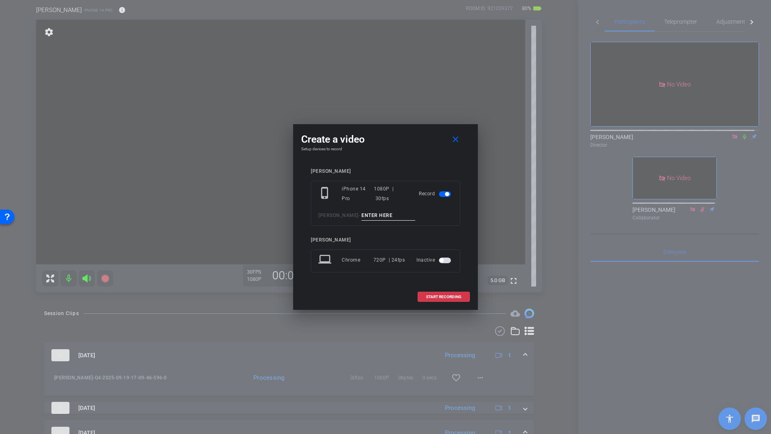
click at [372, 214] on input at bounding box center [389, 215] width 54 height 10
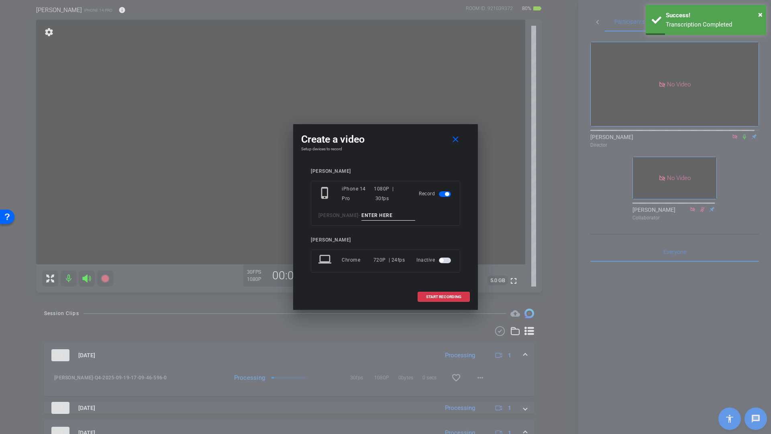
click at [367, 217] on input at bounding box center [389, 215] width 54 height 10
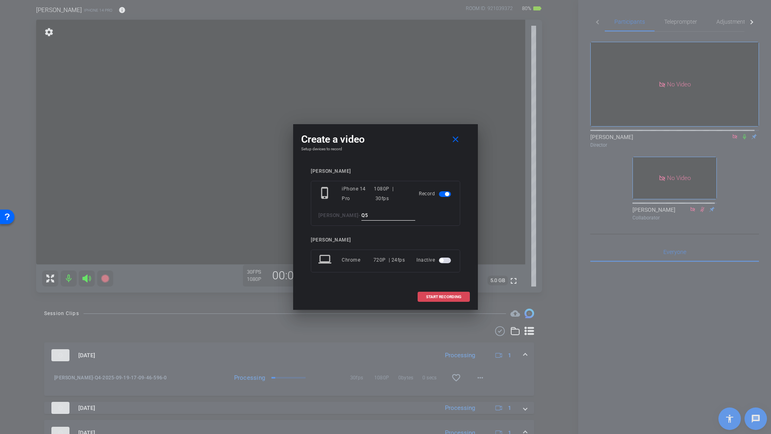
type input "Q5"
click at [429, 293] on span at bounding box center [443, 296] width 51 height 19
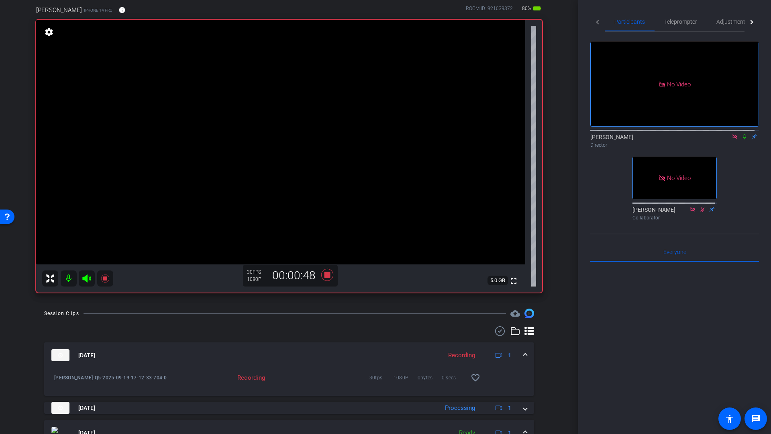
click at [741, 134] on icon at bounding box center [744, 137] width 6 height 6
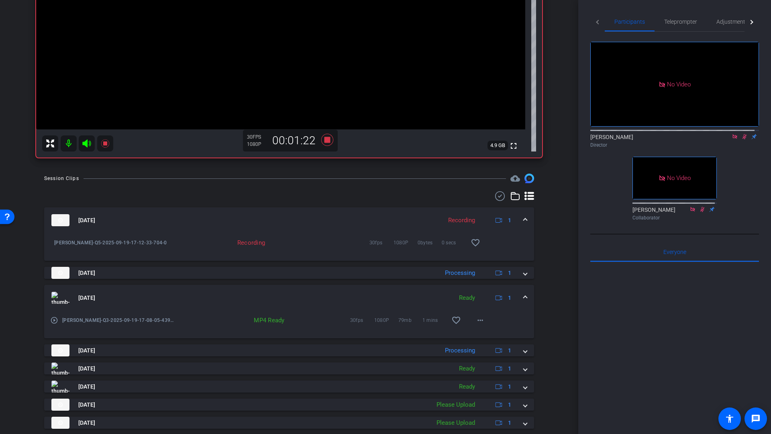
scroll to position [240, 0]
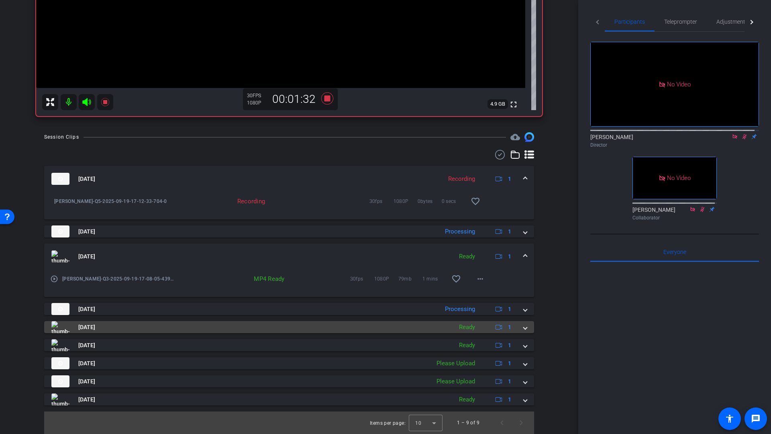
click at [524, 328] on span at bounding box center [525, 327] width 3 height 8
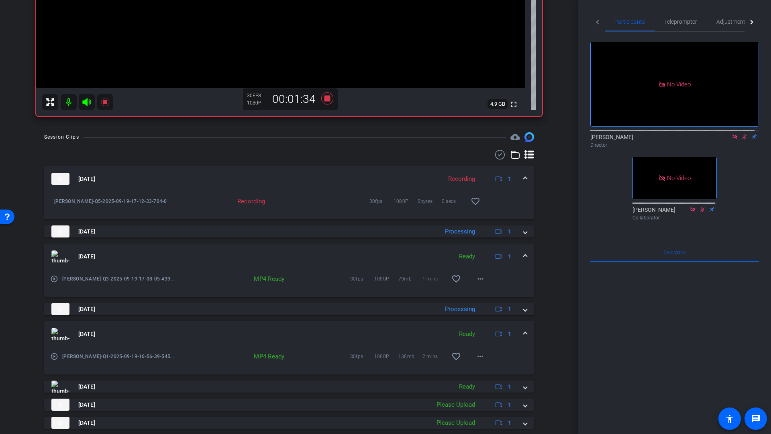
click at [525, 333] on mat-expansion-panel-header "Sep 19, 2025 Ready 1" at bounding box center [289, 334] width 490 height 26
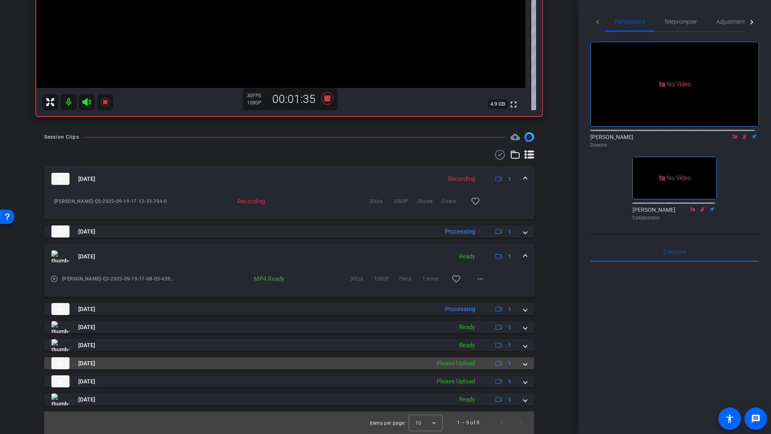
click at [524, 365] on span at bounding box center [525, 363] width 3 height 8
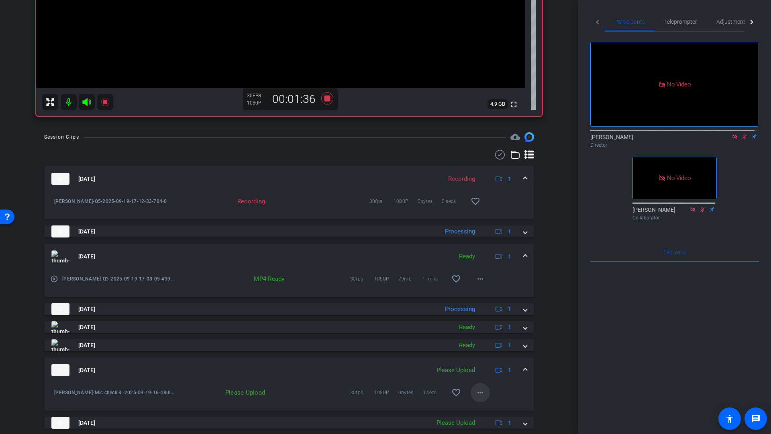
click at [478, 394] on mat-icon "more_horiz" at bounding box center [481, 393] width 10 height 10
click at [482, 356] on span "Upload" at bounding box center [489, 356] width 32 height 10
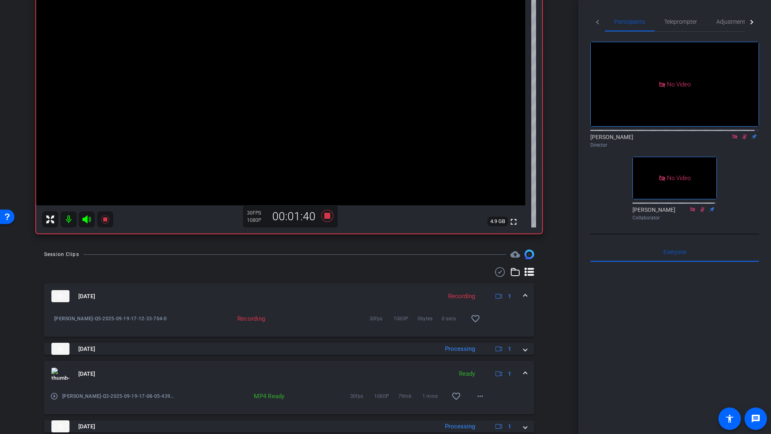
scroll to position [121, 0]
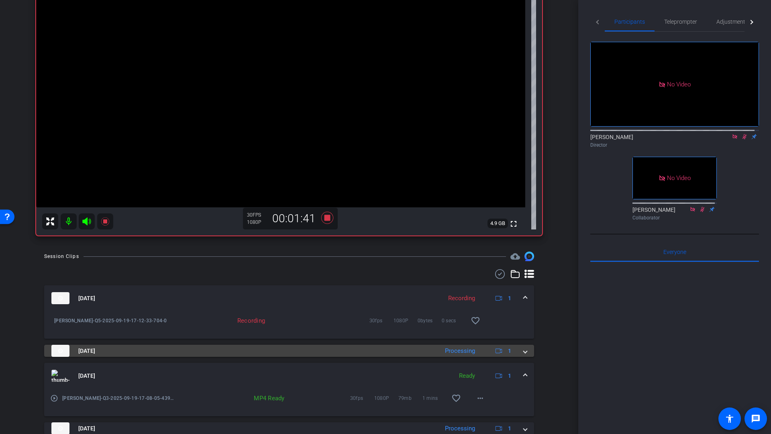
click at [524, 350] on span at bounding box center [525, 351] width 3 height 8
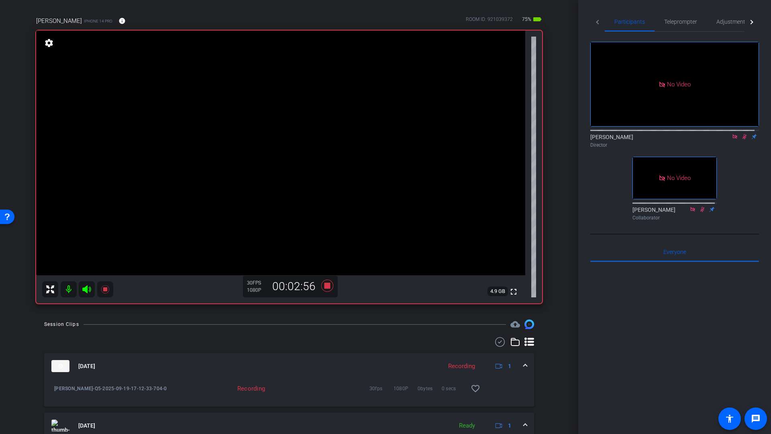
scroll to position [51, 0]
click at [325, 286] on icon at bounding box center [327, 287] width 12 height 12
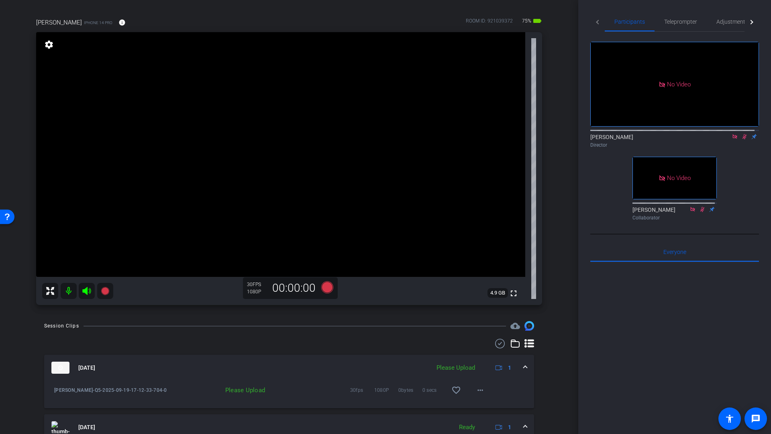
click at [741, 134] on icon at bounding box center [744, 137] width 6 height 6
click at [476, 391] on mat-icon "more_horiz" at bounding box center [481, 390] width 10 height 10
click at [480, 353] on span "Upload" at bounding box center [489, 354] width 32 height 10
click at [324, 288] on icon at bounding box center [327, 287] width 12 height 12
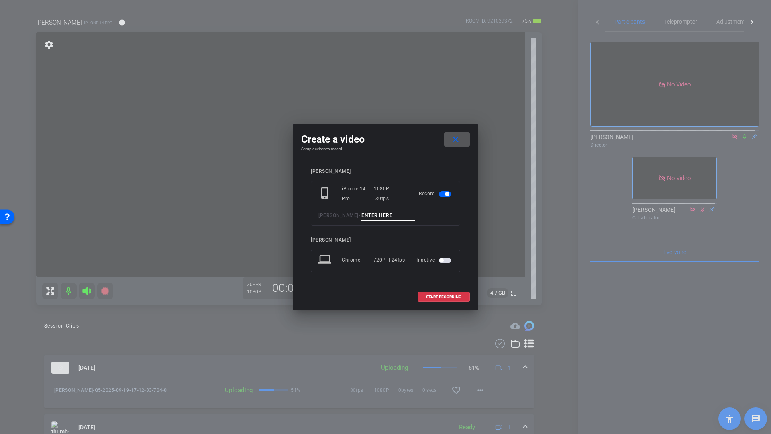
click at [362, 216] on input at bounding box center [389, 215] width 54 height 10
type input "Q7"
click at [429, 298] on span "START RECORDING" at bounding box center [443, 297] width 35 height 4
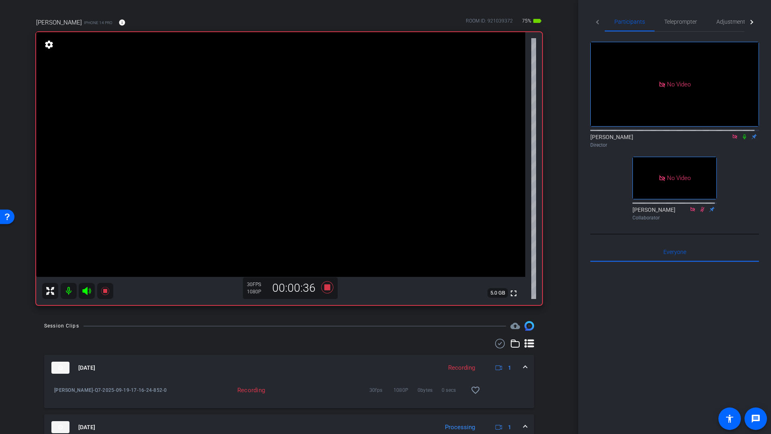
click at [741, 133] on mat-icon at bounding box center [745, 136] width 10 height 7
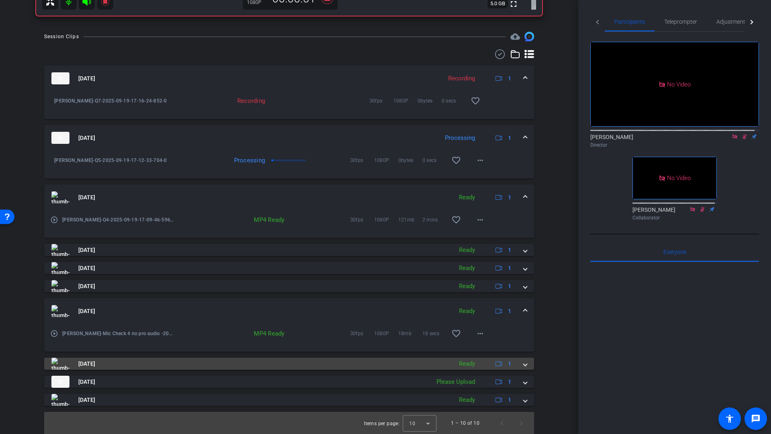
scroll to position [341, 0]
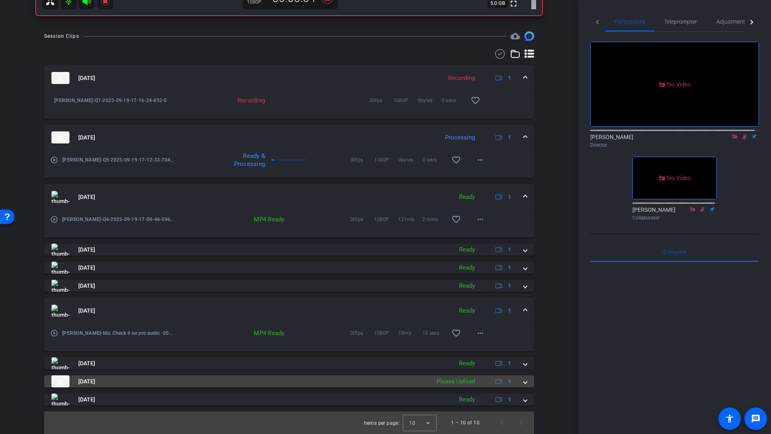
click at [524, 383] on span at bounding box center [525, 381] width 3 height 8
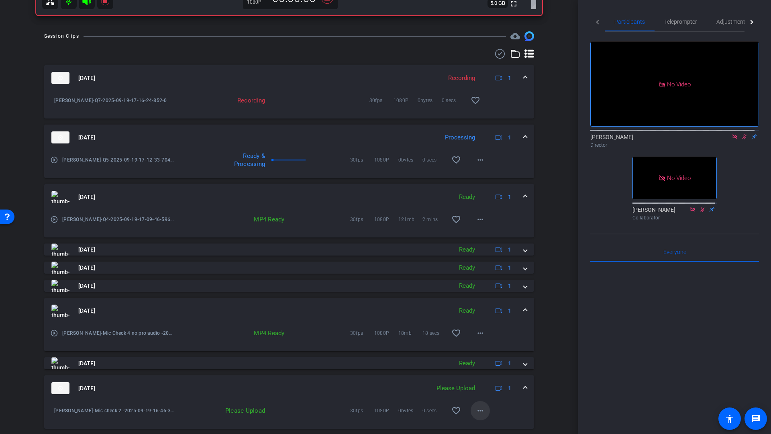
click at [477, 411] on mat-icon "more_horiz" at bounding box center [481, 411] width 10 height 10
click at [484, 373] on span "Upload" at bounding box center [489, 374] width 32 height 10
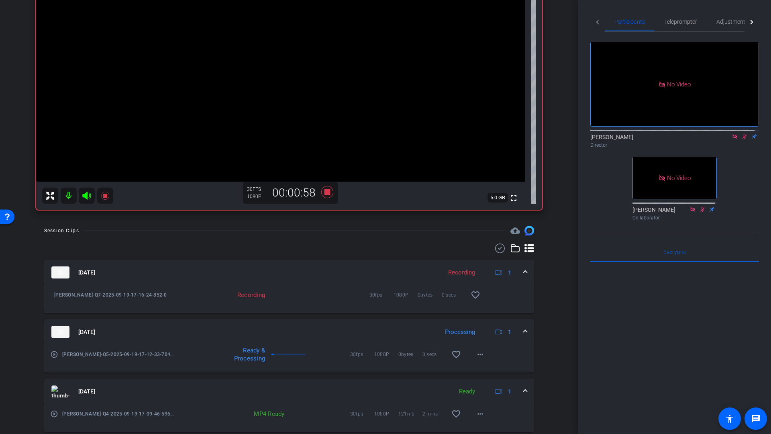
scroll to position [6, 0]
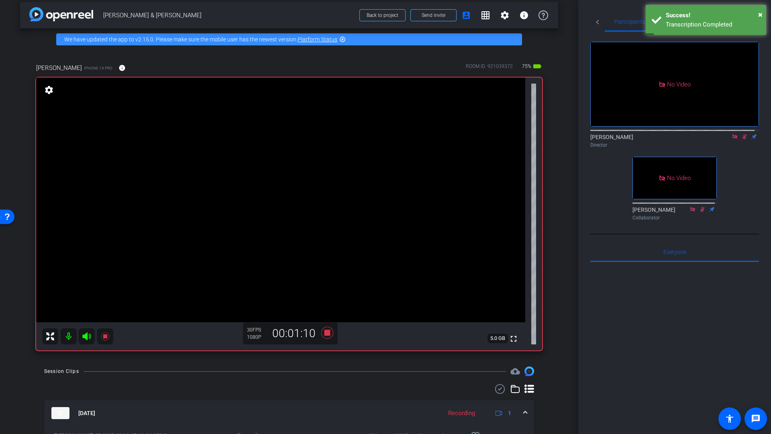
click at [743, 134] on icon at bounding box center [745, 136] width 4 height 5
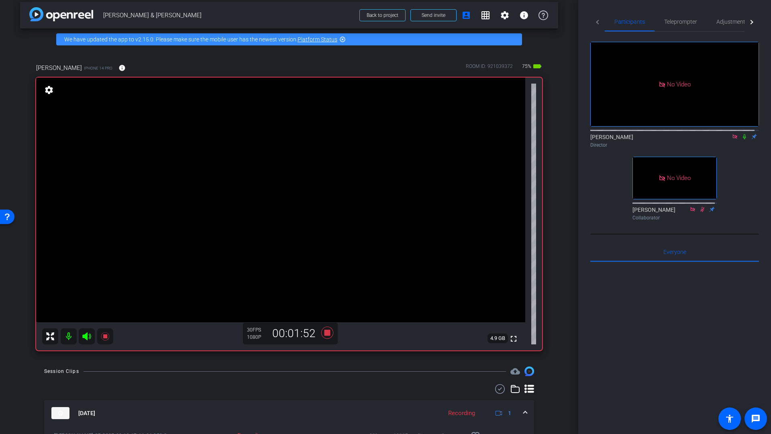
click at [741, 134] on icon at bounding box center [744, 137] width 6 height 6
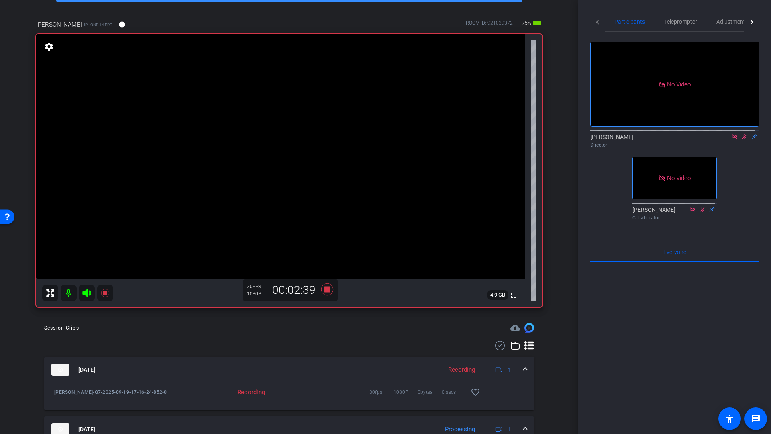
scroll to position [40, 0]
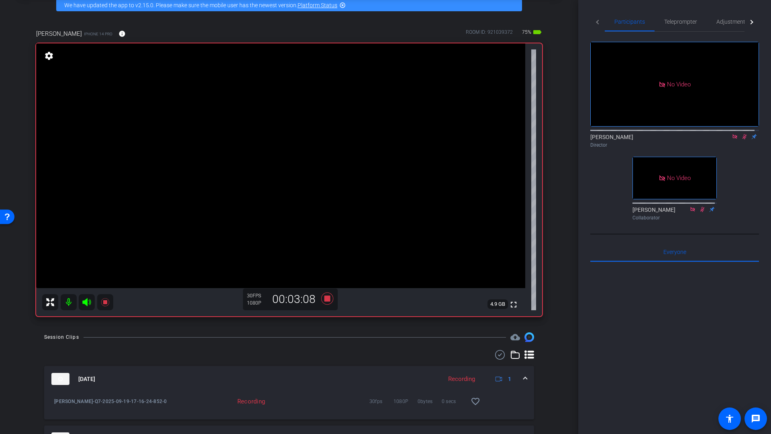
click at [741, 134] on icon at bounding box center [744, 137] width 6 height 6
click at [326, 296] on icon at bounding box center [327, 298] width 12 height 12
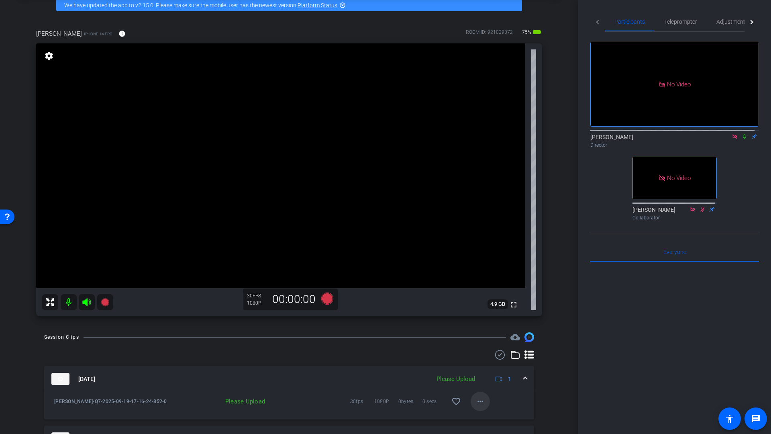
click at [477, 404] on mat-icon "more_horiz" at bounding box center [481, 401] width 10 height 10
click at [484, 365] on span "Upload" at bounding box center [489, 365] width 32 height 10
click at [325, 299] on icon at bounding box center [327, 298] width 12 height 12
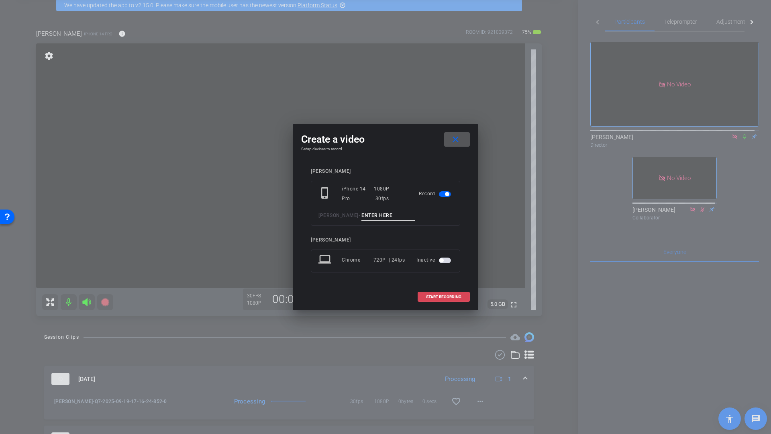
click at [437, 297] on span "START RECORDING" at bounding box center [443, 297] width 35 height 4
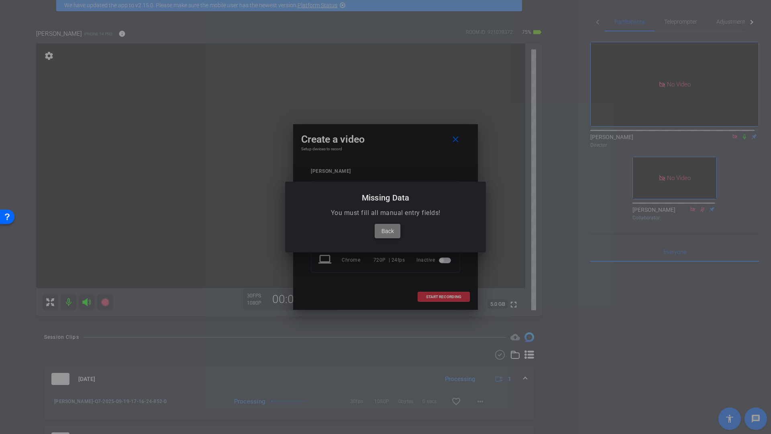
click at [386, 233] on span "Back" at bounding box center [388, 231] width 12 height 10
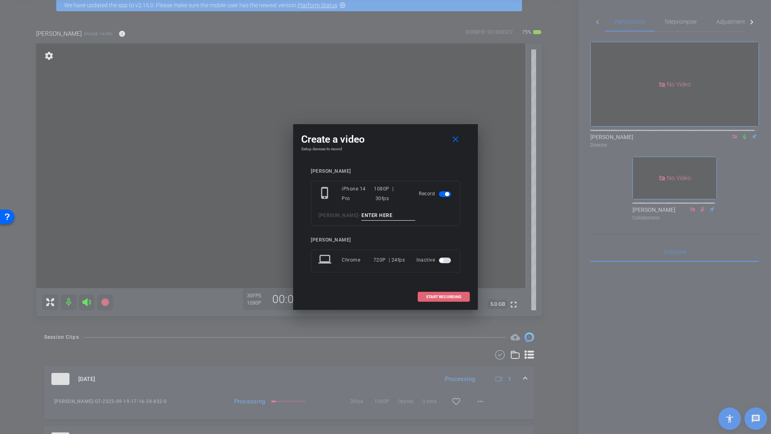
click at [366, 219] on input at bounding box center [389, 215] width 54 height 10
type input "Q7 (previous was 6)"
click at [437, 298] on span "START RECORDING" at bounding box center [443, 297] width 35 height 4
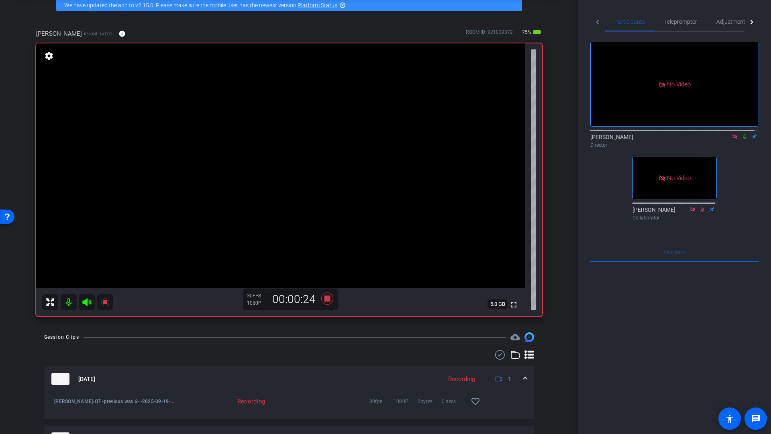
click at [741, 134] on icon at bounding box center [744, 137] width 6 height 6
click at [742, 134] on icon at bounding box center [744, 137] width 6 height 6
click at [741, 134] on icon at bounding box center [744, 137] width 6 height 6
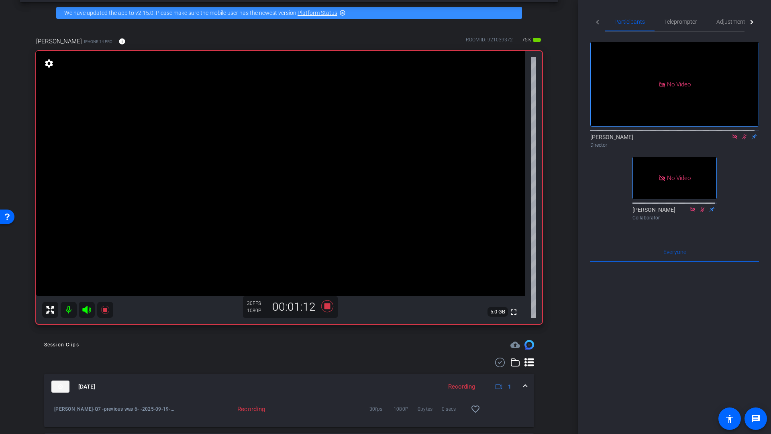
scroll to position [28, 0]
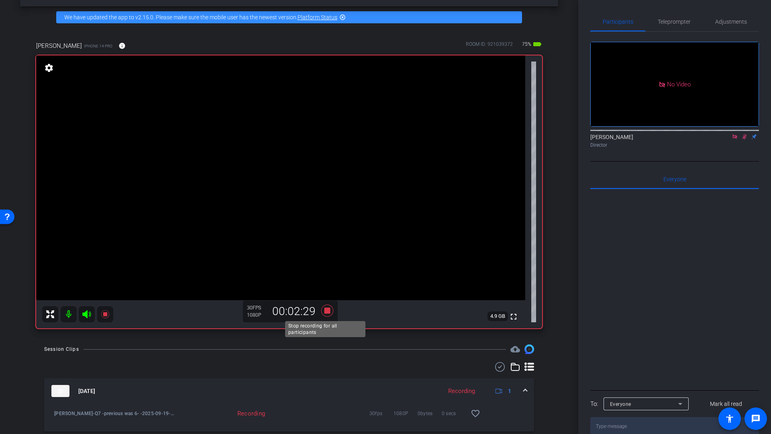
click at [325, 309] on icon at bounding box center [327, 310] width 12 height 12
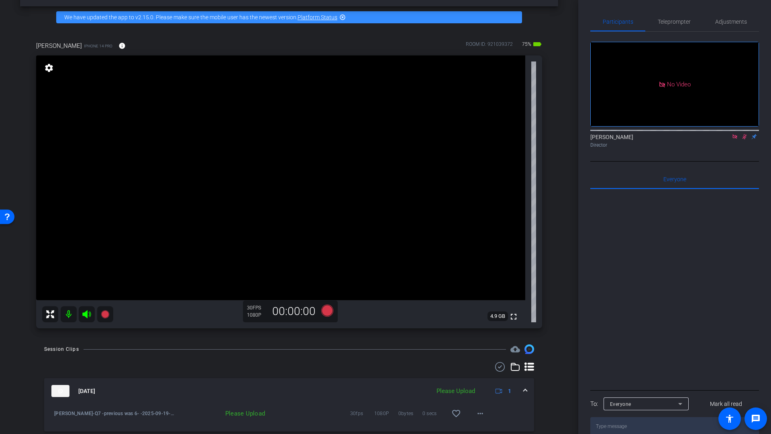
click at [744, 134] on icon at bounding box center [744, 137] width 6 height 6
click at [479, 416] on mat-icon "more_horiz" at bounding box center [481, 413] width 10 height 10
click at [482, 378] on span "Upload" at bounding box center [489, 377] width 32 height 10
click at [324, 311] on icon at bounding box center [327, 310] width 12 height 12
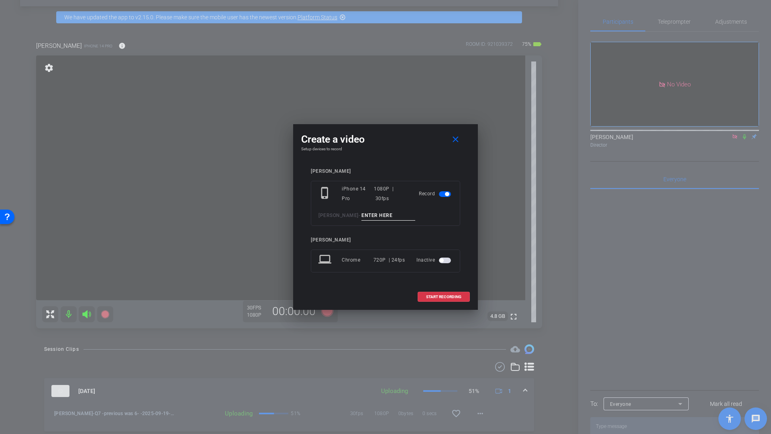
click at [373, 217] on input at bounding box center [389, 215] width 54 height 10
type input "Q8"
click at [447, 296] on span "START RECORDING" at bounding box center [443, 297] width 35 height 4
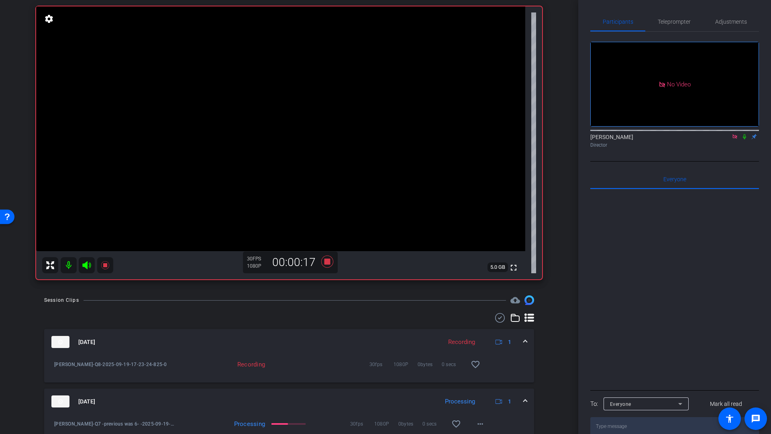
scroll to position [47, 0]
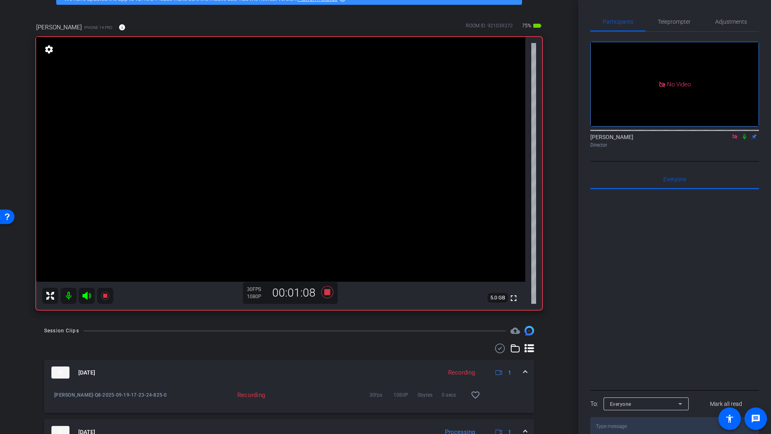
click at [746, 134] on icon at bounding box center [744, 137] width 6 height 6
click at [325, 292] on icon at bounding box center [327, 292] width 12 height 12
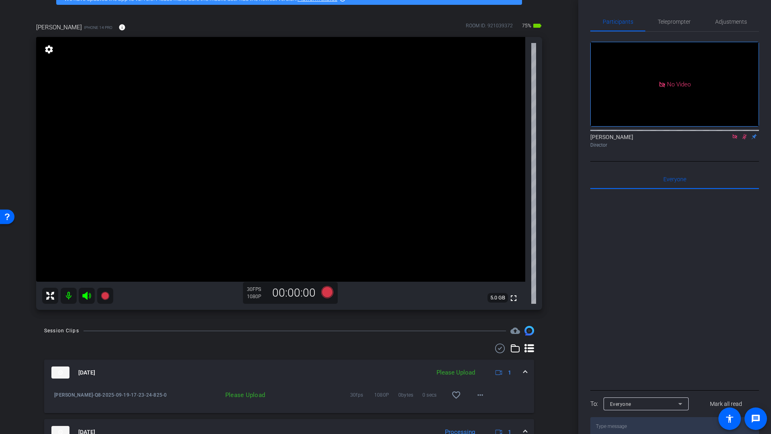
click at [743, 134] on icon at bounding box center [744, 137] width 6 height 6
click at [476, 396] on mat-icon "more_horiz" at bounding box center [481, 395] width 10 height 10
click at [487, 357] on span "Upload" at bounding box center [489, 358] width 32 height 10
click at [324, 290] on icon at bounding box center [327, 292] width 12 height 12
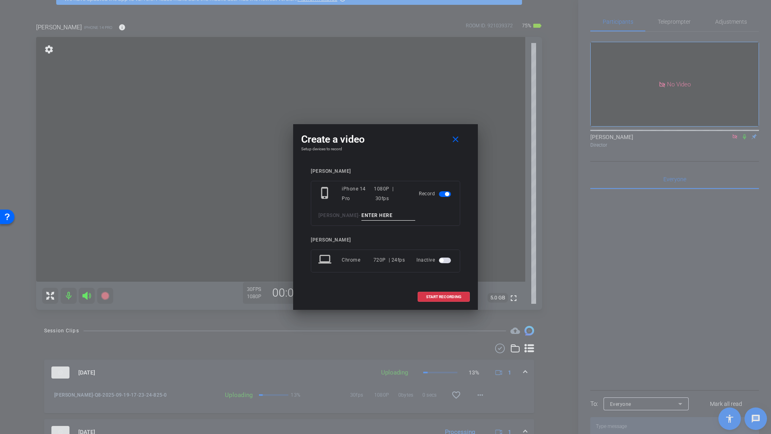
click at [324, 290] on div "Create a video close Setup devices to record Kim Taylor phone_iphone iPhone 14 …" at bounding box center [385, 217] width 185 height 186
click at [366, 212] on input at bounding box center [389, 215] width 54 height 10
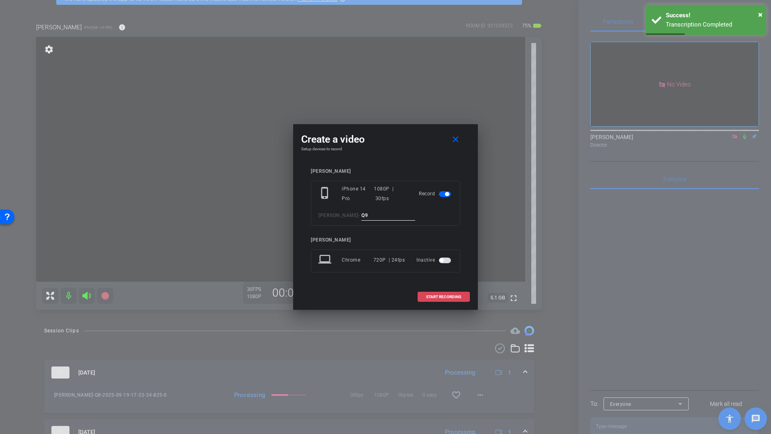
type input "Q9"
click at [429, 296] on span "START RECORDING" at bounding box center [443, 297] width 35 height 4
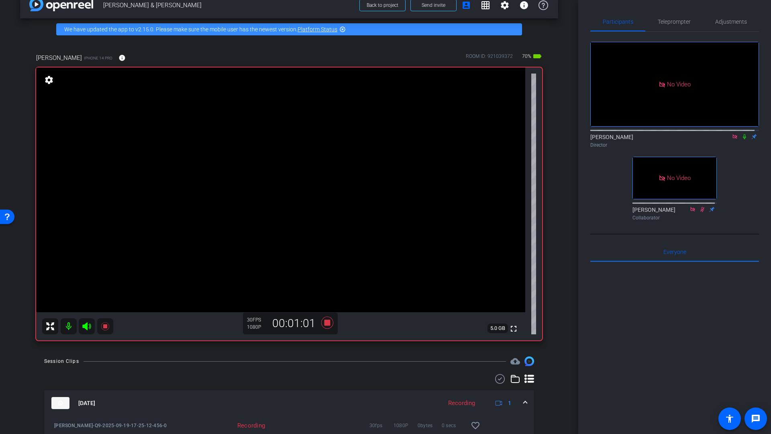
scroll to position [11, 0]
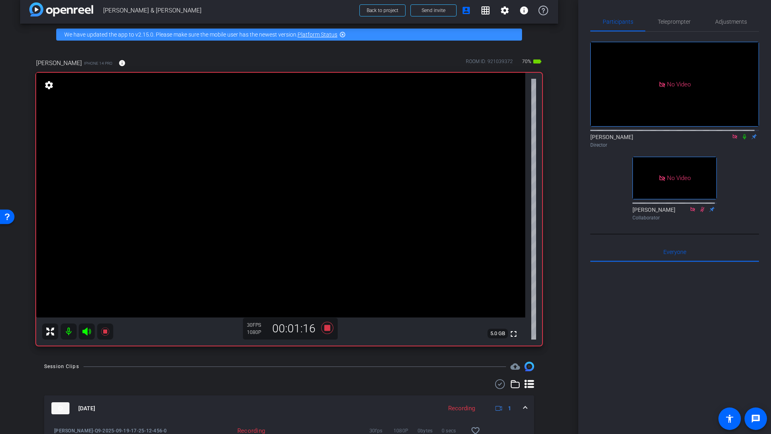
click at [742, 133] on div "dave delk Director" at bounding box center [674, 141] width 169 height 16
click at [741, 134] on icon at bounding box center [744, 137] width 6 height 6
click at [326, 328] on icon at bounding box center [327, 328] width 12 height 12
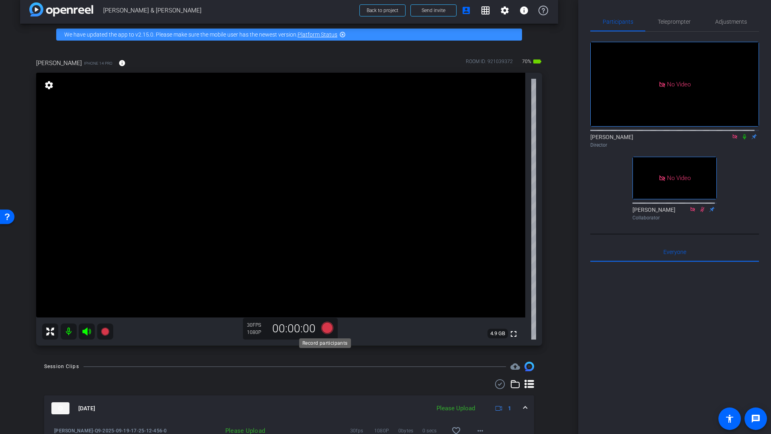
click at [325, 327] on icon at bounding box center [327, 328] width 12 height 12
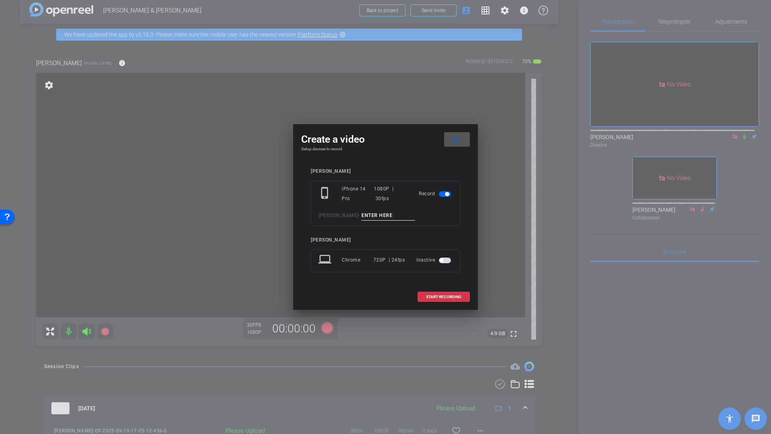
click at [366, 216] on input at bounding box center [389, 215] width 54 height 10
type input "Q10"
click at [438, 297] on span "START RECORDING" at bounding box center [443, 297] width 35 height 4
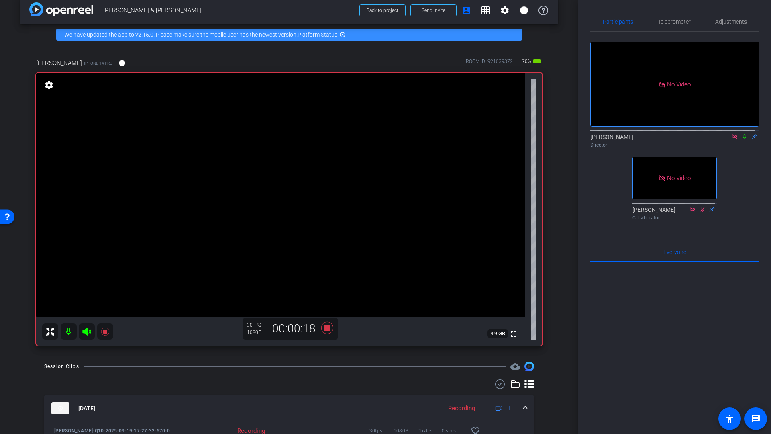
click at [743, 134] on icon at bounding box center [744, 136] width 3 height 5
click at [741, 134] on icon at bounding box center [744, 137] width 6 height 6
click at [325, 329] on icon at bounding box center [327, 328] width 12 height 12
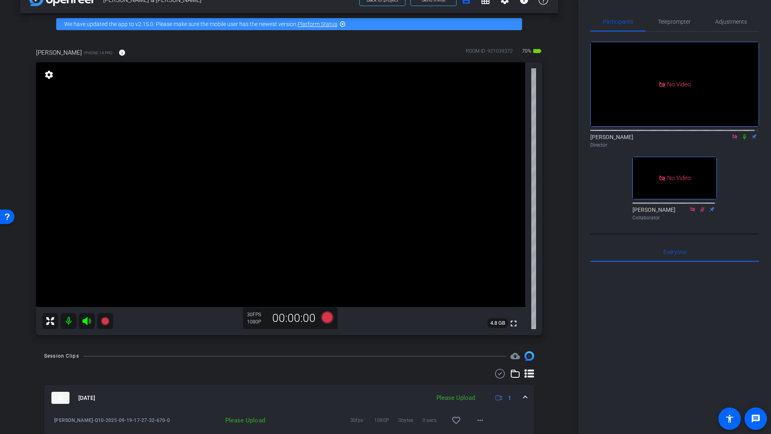
scroll to position [75, 0]
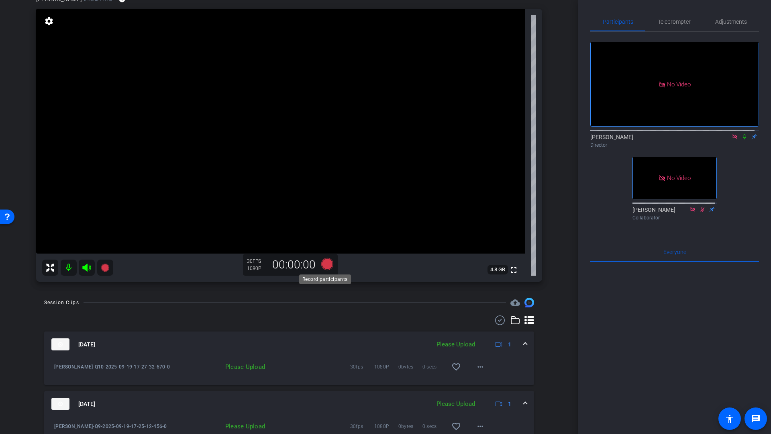
click at [326, 266] on icon at bounding box center [327, 264] width 12 height 12
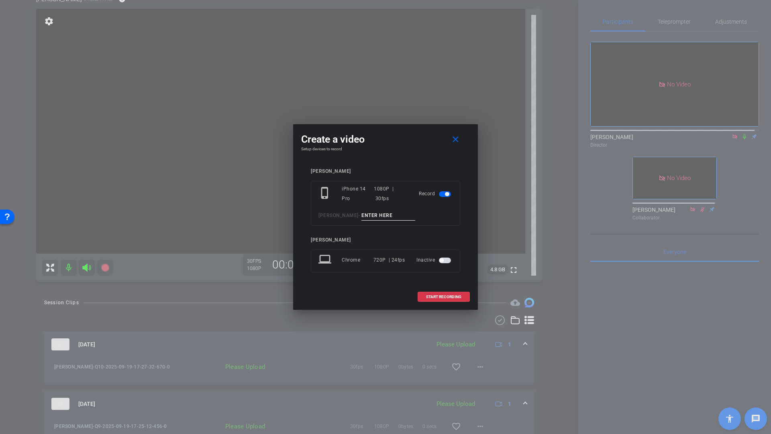
drag, startPoint x: 352, startPoint y: 211, endPoint x: 355, endPoint y: 218, distance: 7.5
click at [362, 212] on input at bounding box center [389, 215] width 54 height 10
type input "Q11"
click at [427, 296] on span "START RECORDING" at bounding box center [443, 297] width 35 height 4
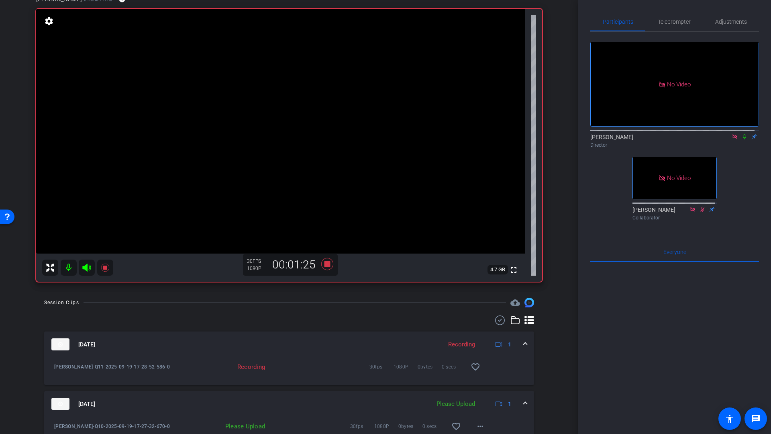
click at [741, 134] on icon at bounding box center [744, 137] width 6 height 6
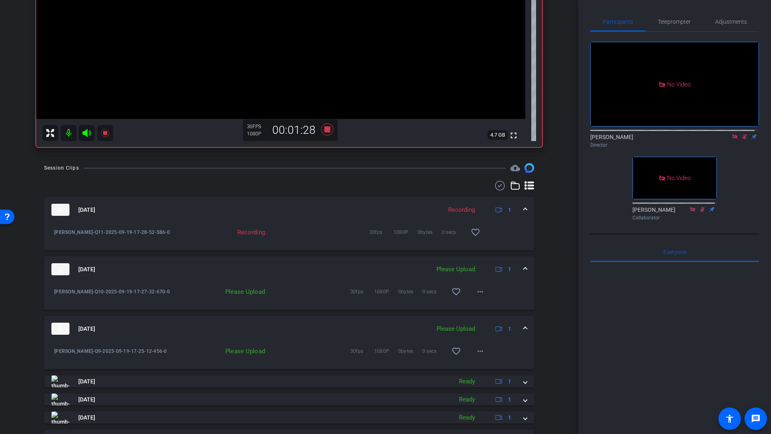
scroll to position [327, 0]
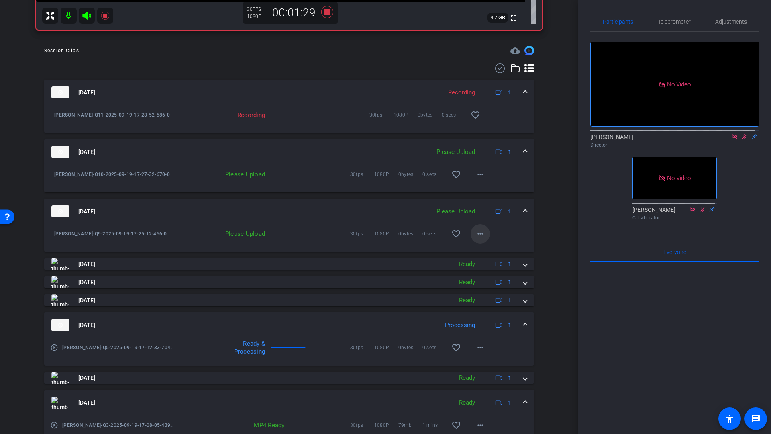
click at [481, 235] on span at bounding box center [480, 233] width 19 height 19
click at [484, 250] on span "Upload" at bounding box center [489, 251] width 32 height 10
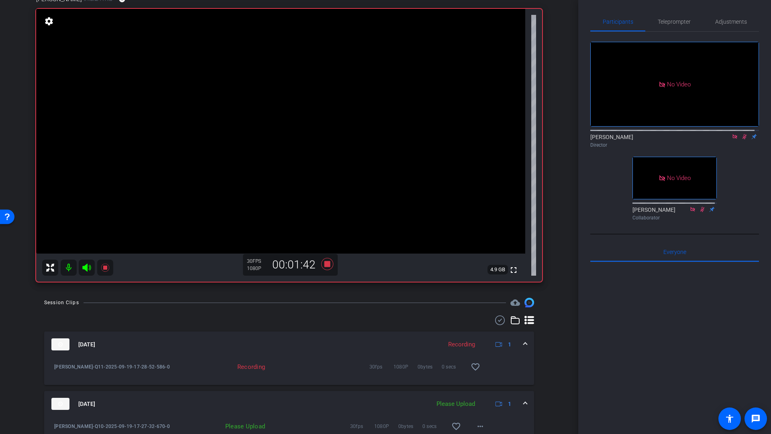
scroll to position [74, 0]
click at [741, 134] on icon at bounding box center [744, 137] width 6 height 6
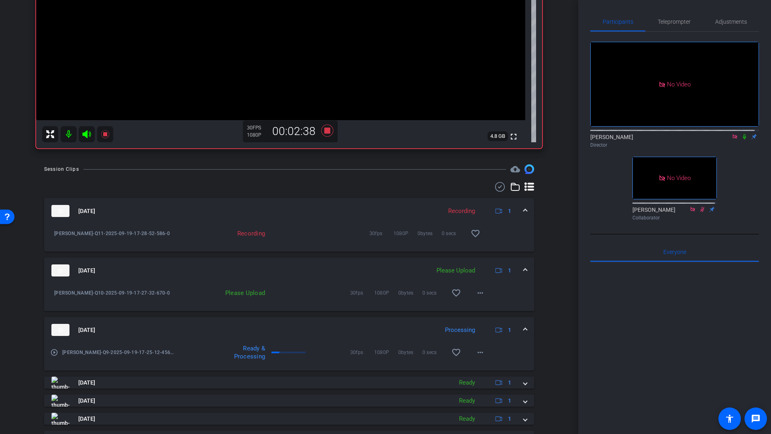
scroll to position [198, 0]
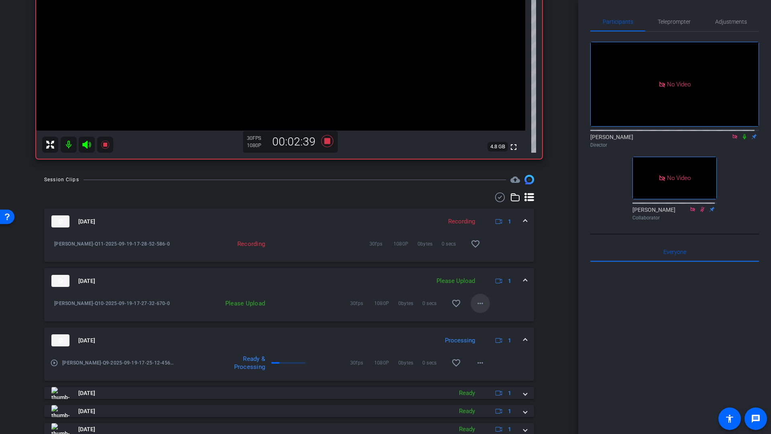
click at [476, 305] on mat-icon "more_horiz" at bounding box center [481, 303] width 10 height 10
click at [481, 320] on span "Upload" at bounding box center [489, 320] width 32 height 10
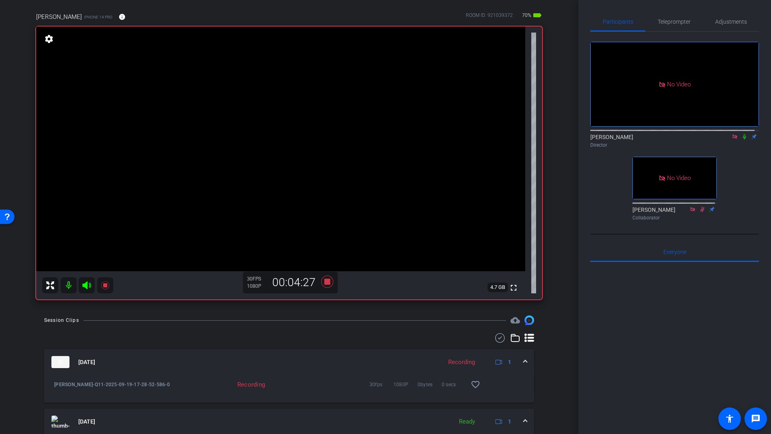
scroll to position [56, 0]
click at [326, 283] on icon at bounding box center [327, 283] width 12 height 12
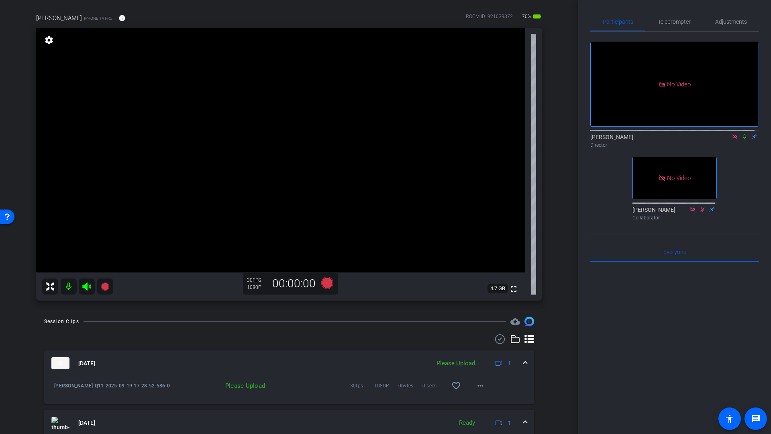
click at [732, 134] on icon at bounding box center [735, 137] width 6 height 6
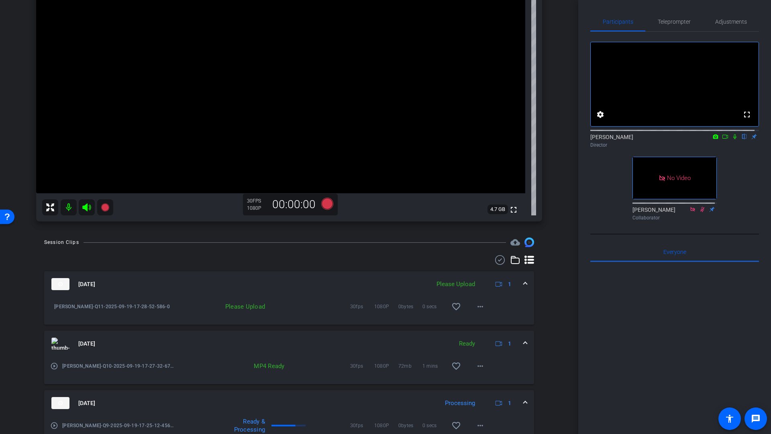
scroll to position [137, 0]
click at [476, 307] on mat-icon "more_horiz" at bounding box center [481, 305] width 10 height 10
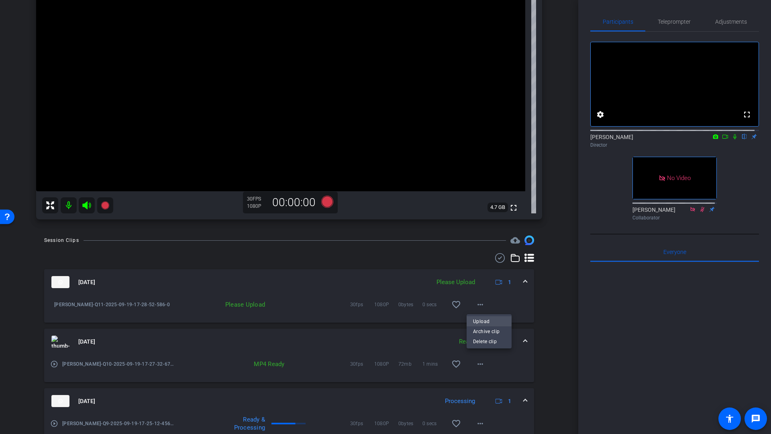
click at [477, 321] on span "Upload" at bounding box center [489, 322] width 32 height 10
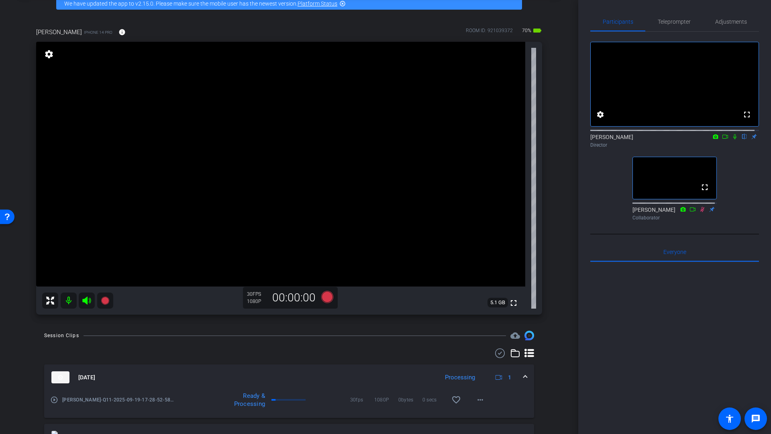
scroll to position [41, 0]
click at [722, 139] on icon at bounding box center [725, 137] width 6 height 6
click at [743, 139] on icon at bounding box center [744, 136] width 3 height 5
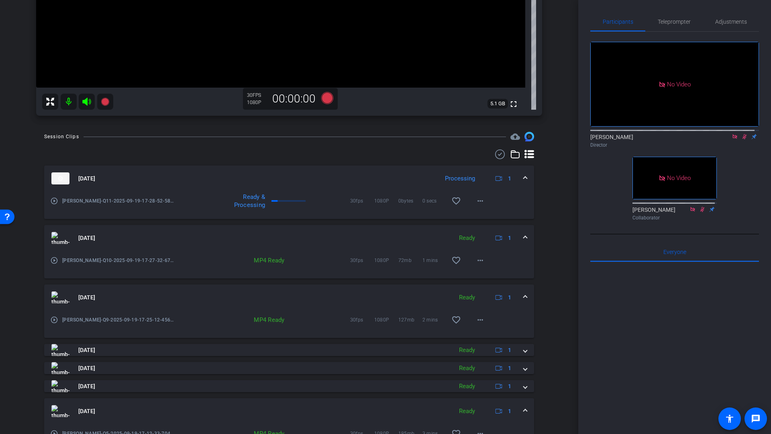
scroll to position [0, 0]
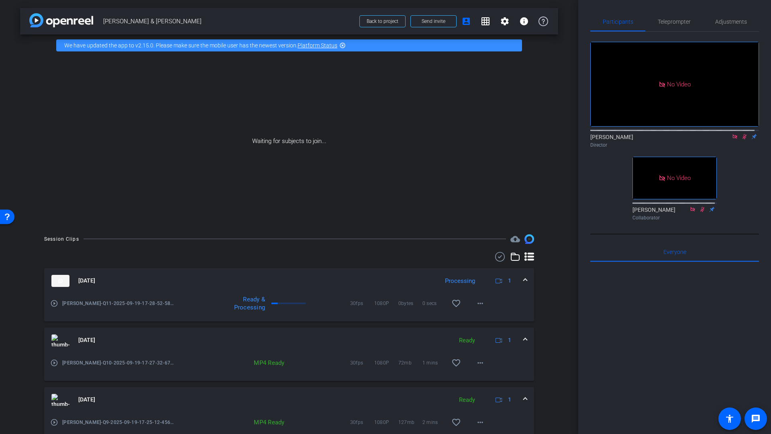
click at [67, 345] on img at bounding box center [60, 340] width 18 height 12
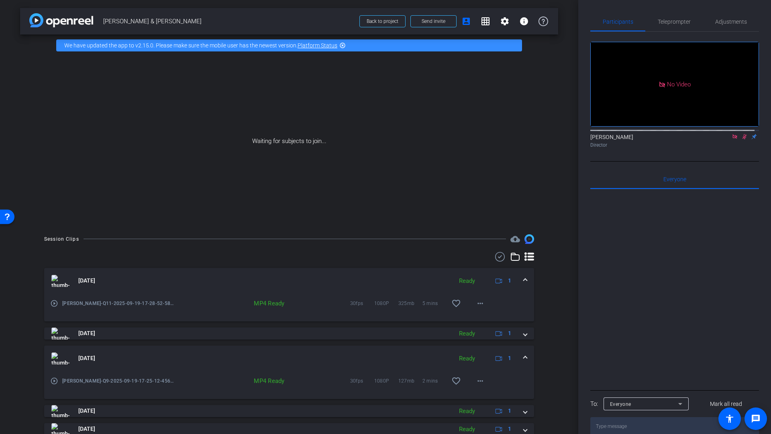
scroll to position [203, 0]
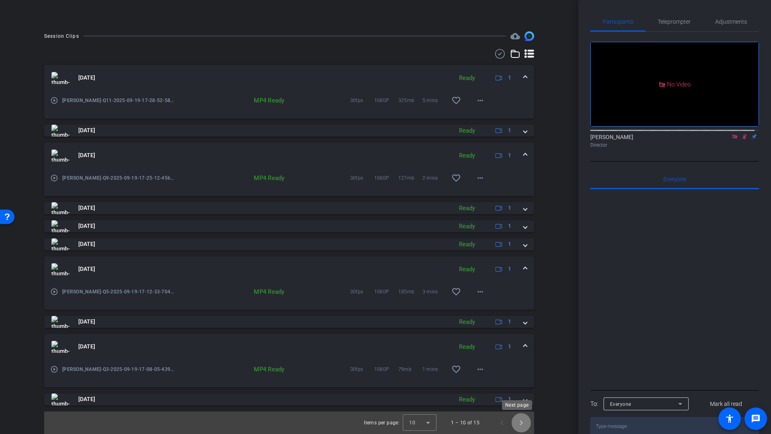
click at [518, 423] on span "Next page" at bounding box center [521, 422] width 19 height 19
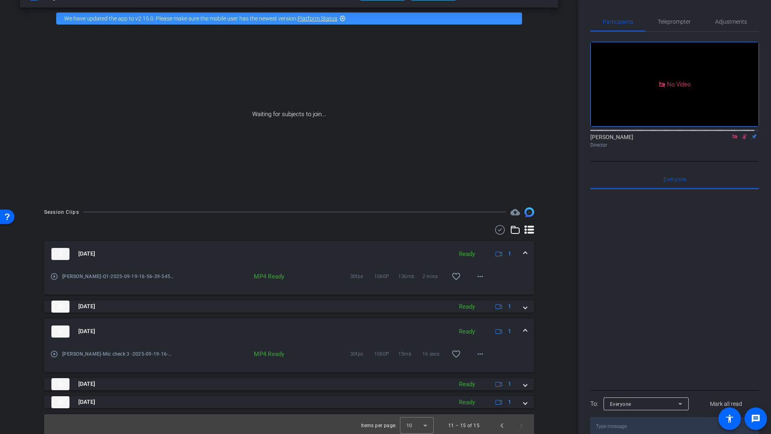
scroll to position [30, 0]
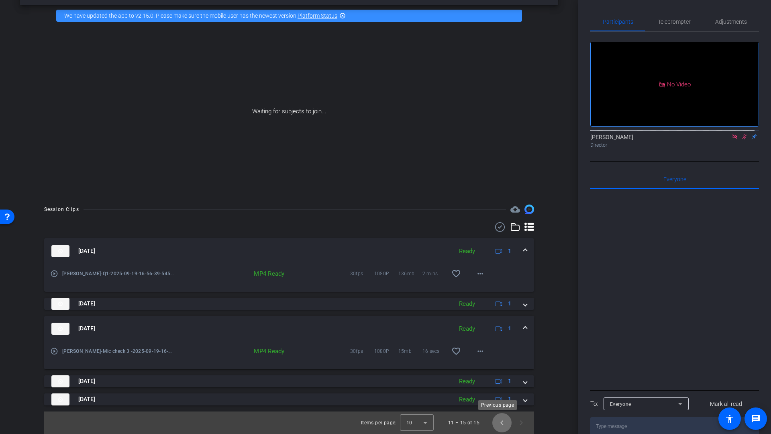
click at [496, 424] on span "Previous page" at bounding box center [501, 422] width 19 height 19
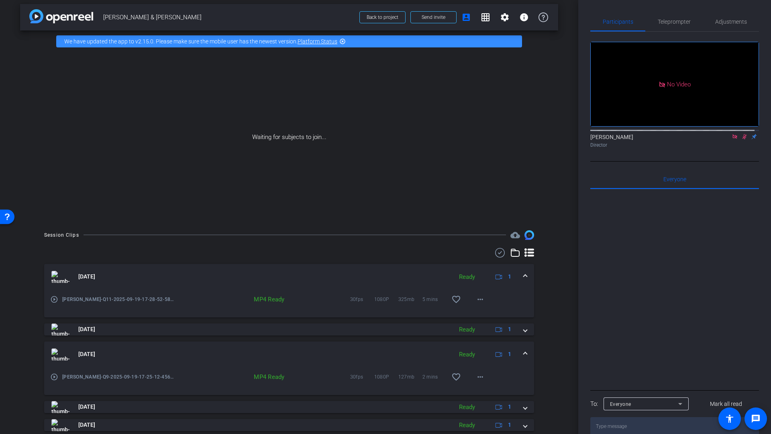
scroll to position [0, 0]
